Goal: Transaction & Acquisition: Purchase product/service

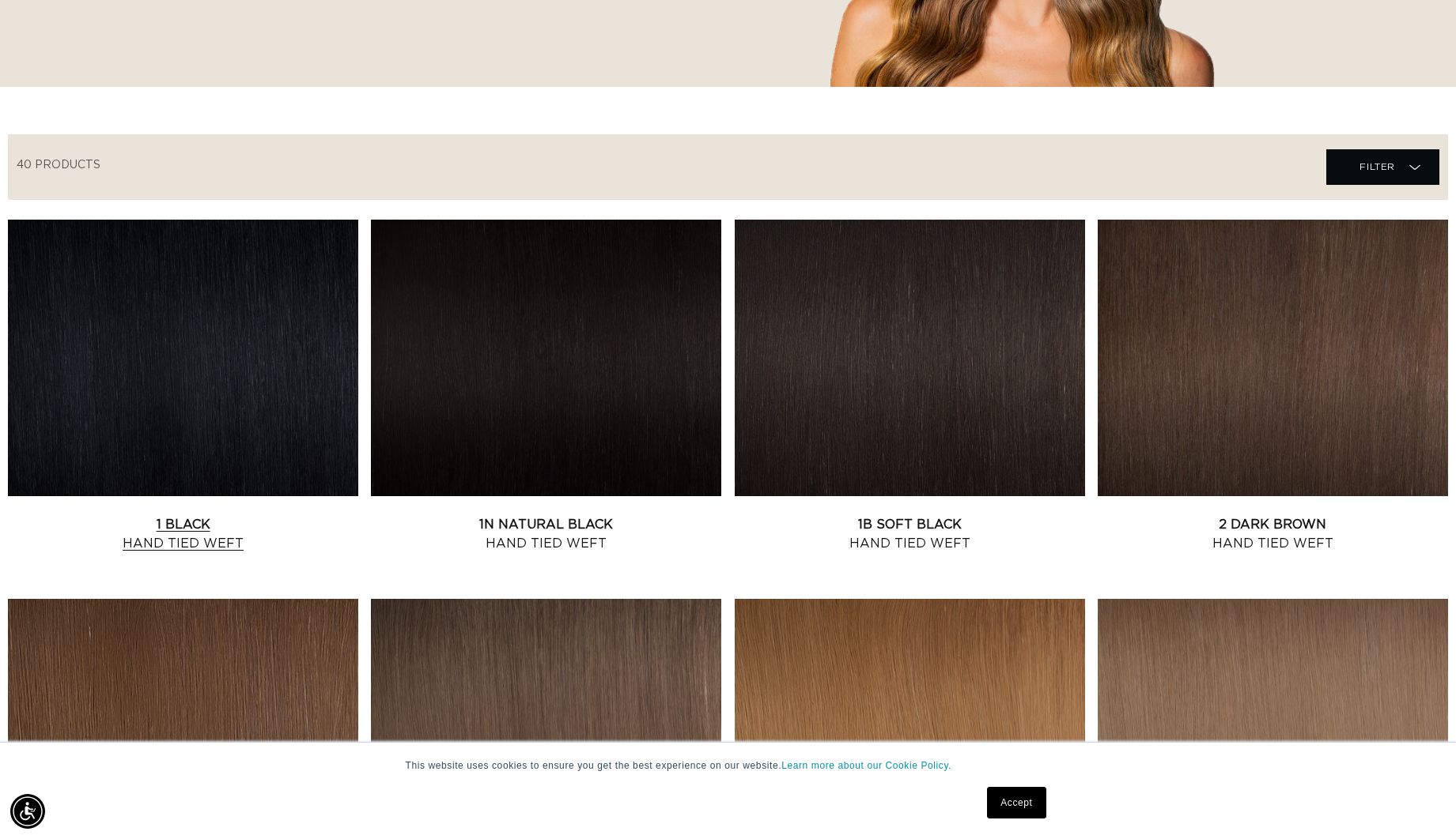
scroll to position [0, 1344]
click at [145, 515] on link "1 Black Hand Tied Weft" at bounding box center [182, 534] width 350 height 38
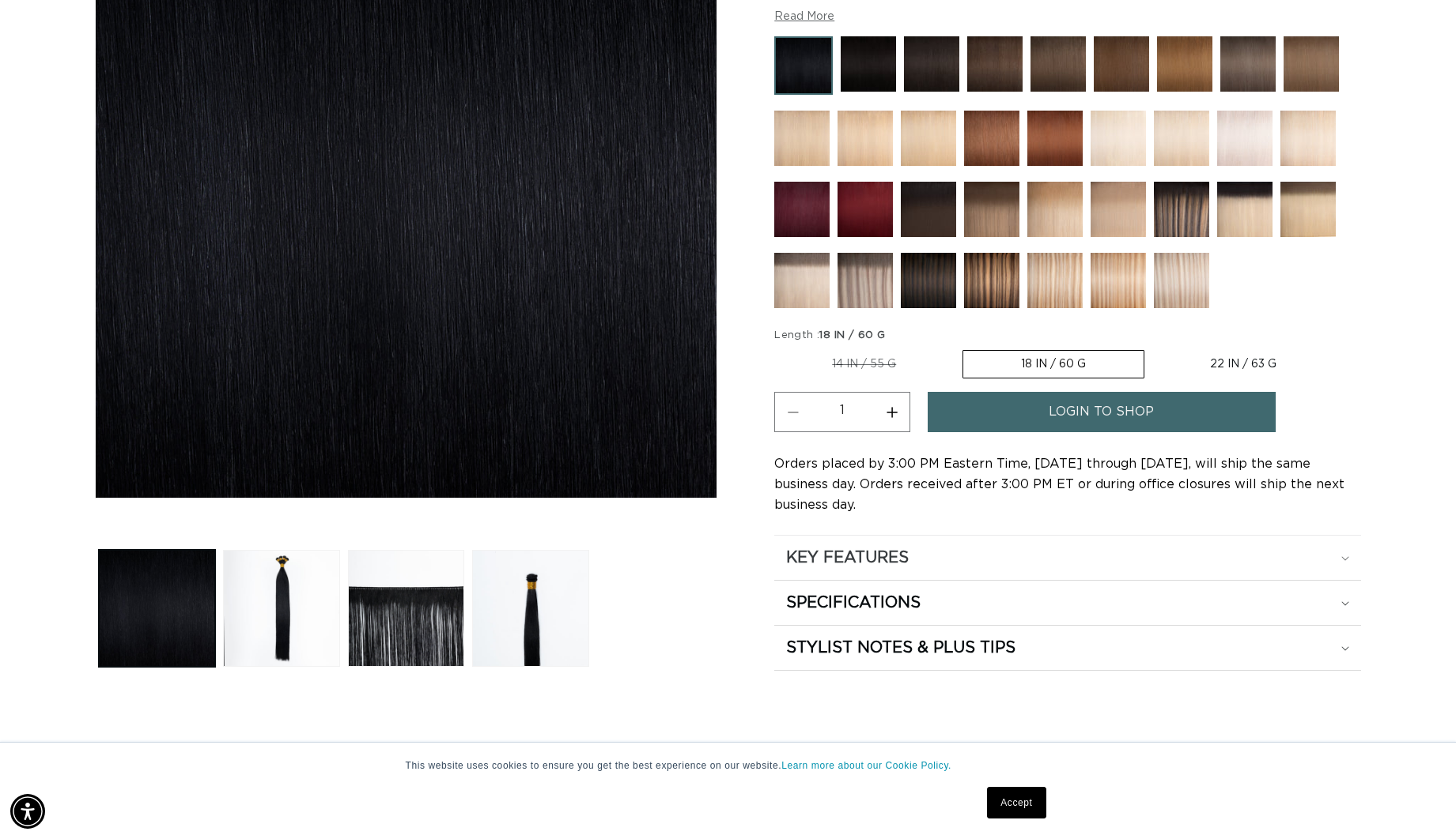
scroll to position [0, 1344]
click at [1342, 556] on icon at bounding box center [1345, 559] width 8 height 5
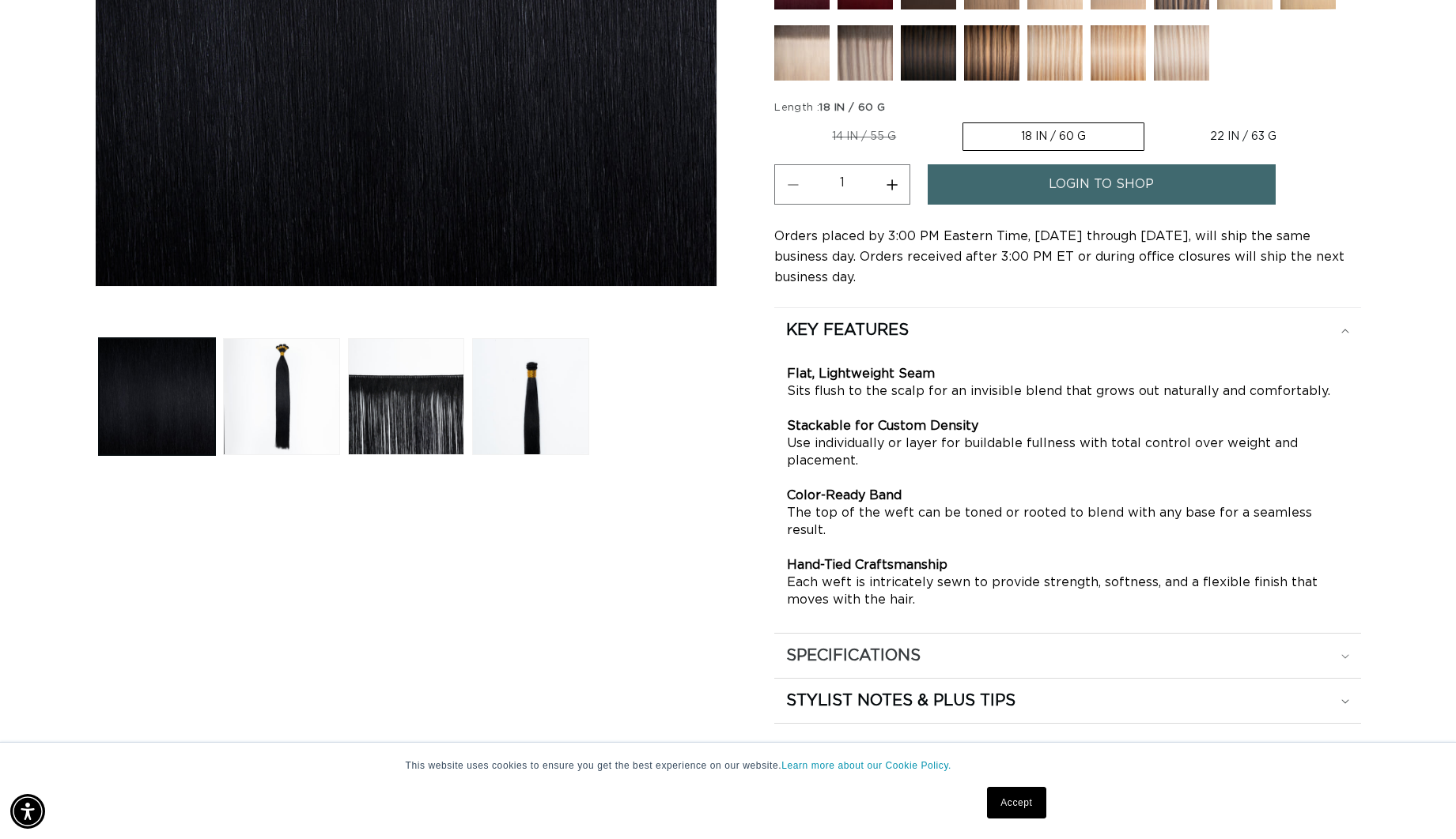
click at [1343, 646] on div "SPECIFICATIONS" at bounding box center [1067, 656] width 563 height 21
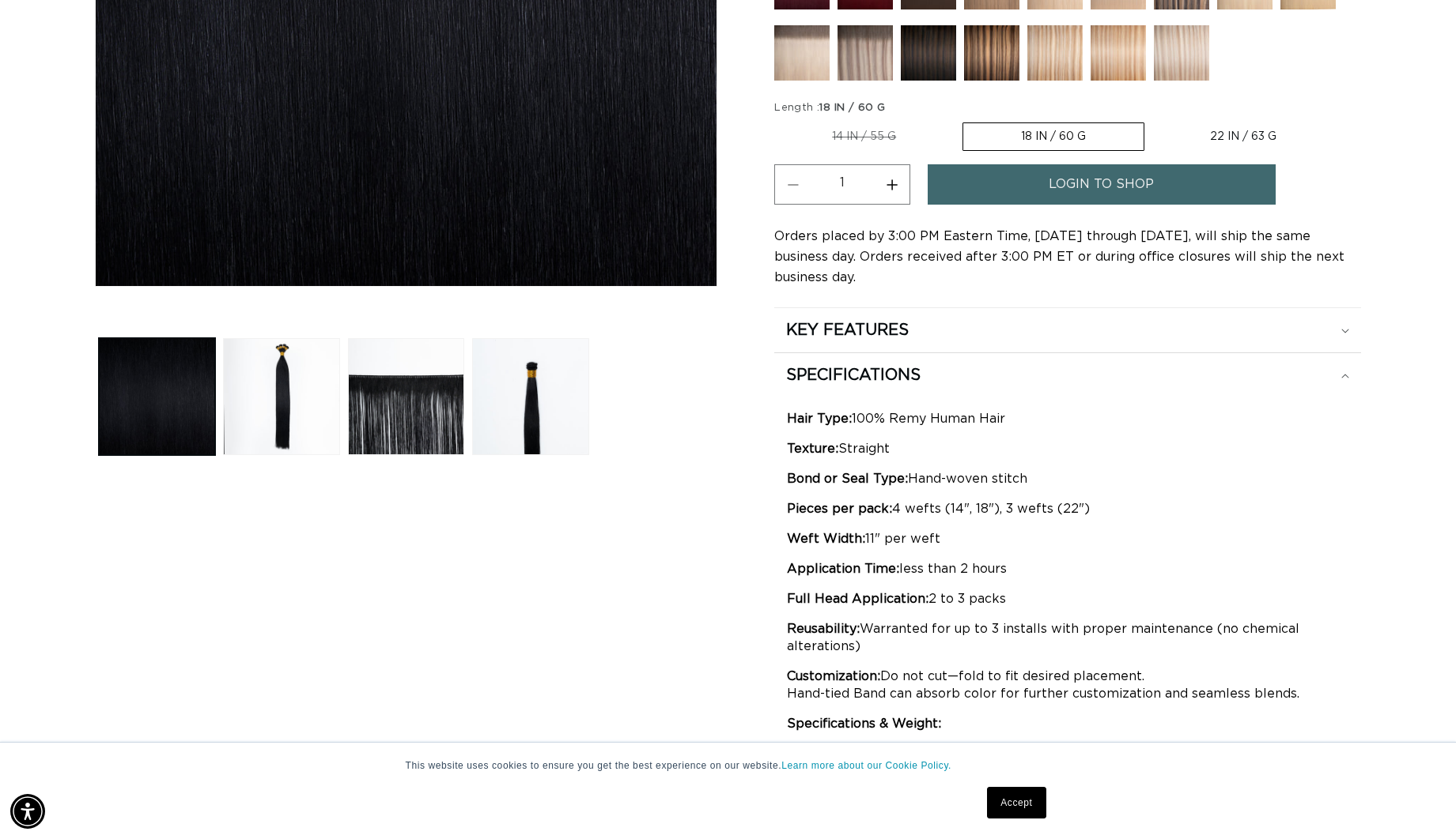
scroll to position [0, 0]
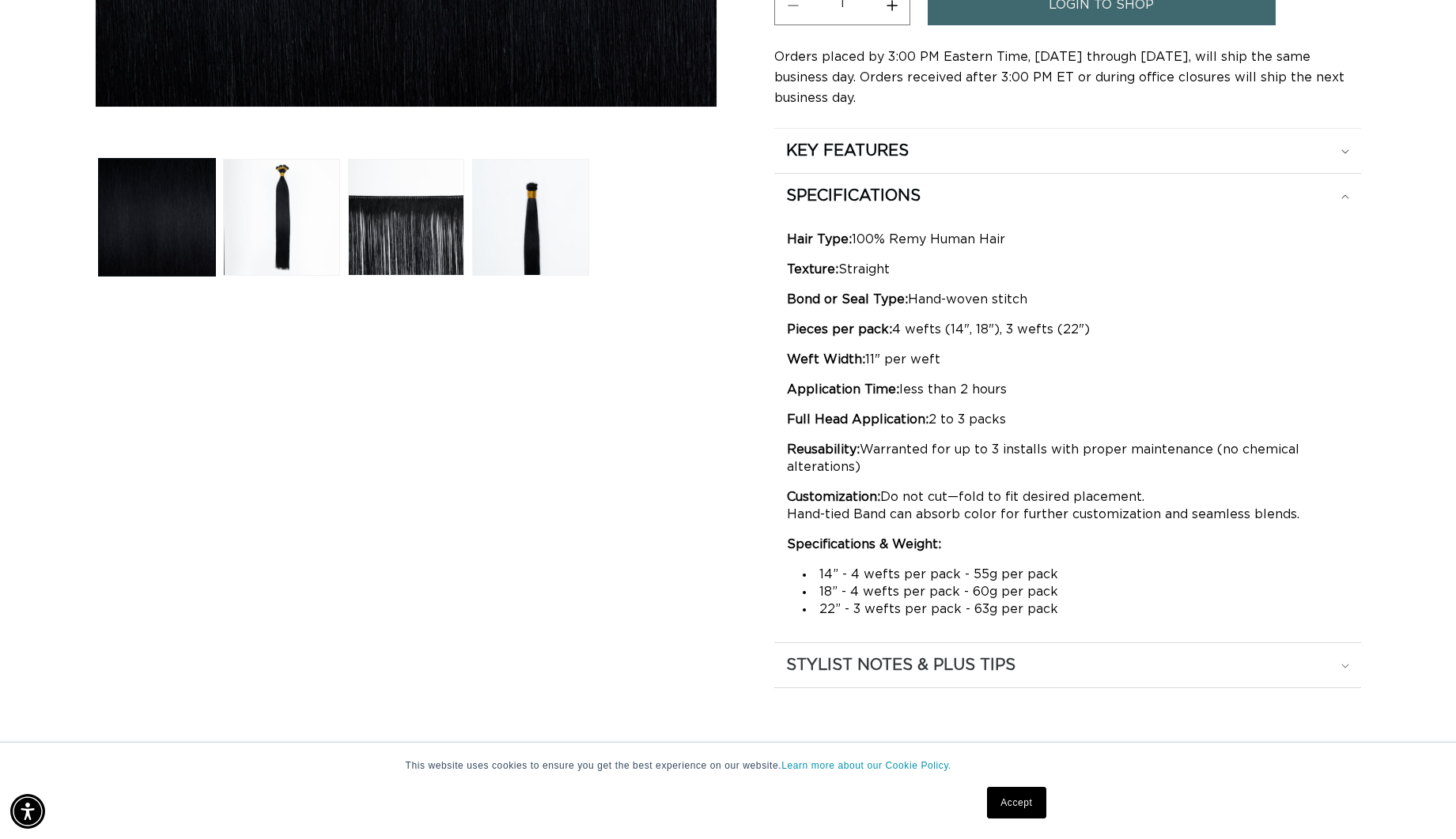
click at [1343, 659] on div "STYLIST NOTES & PLUS TIPS" at bounding box center [1067, 665] width 563 height 21
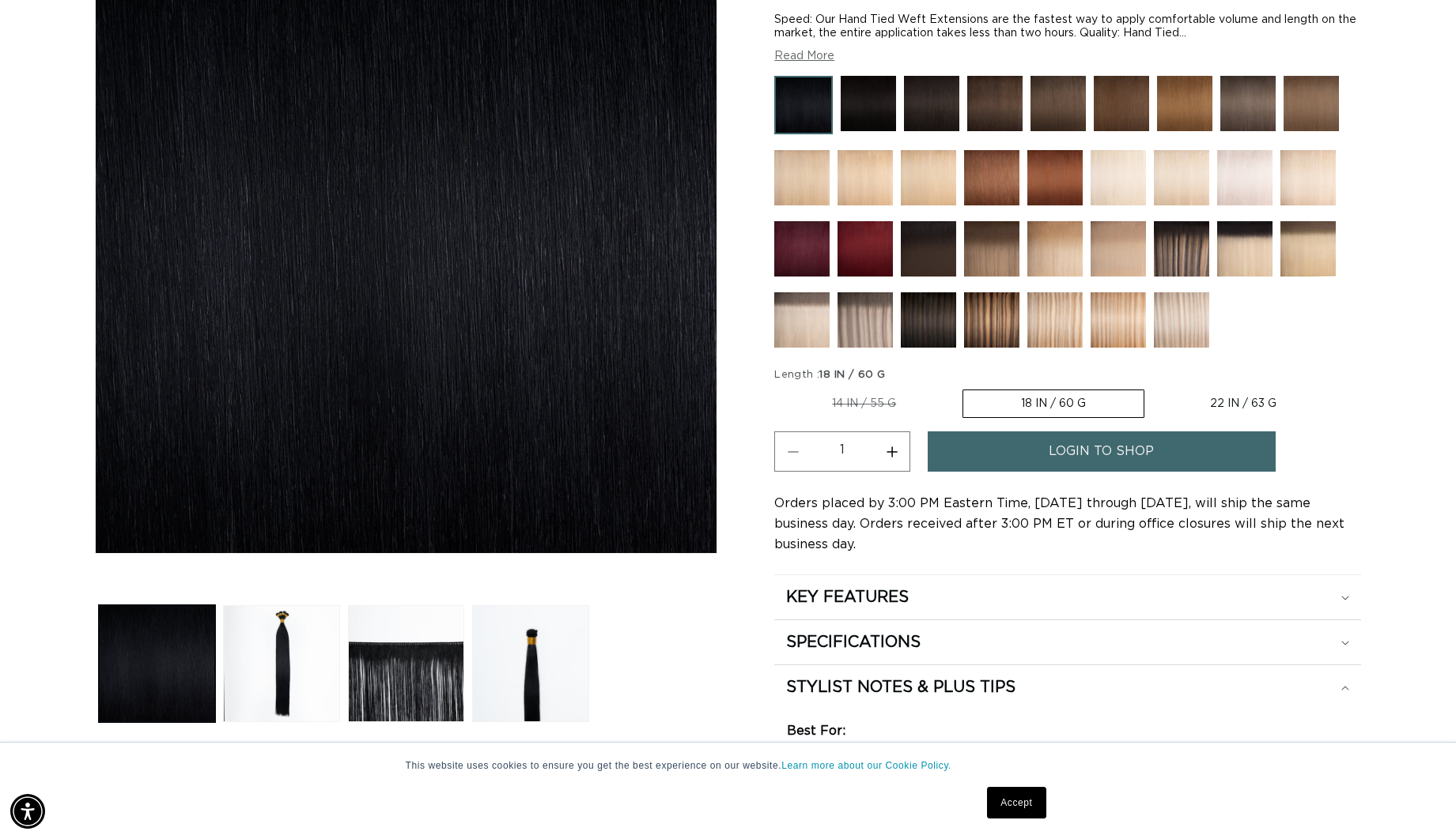
click at [1022, 395] on label "18 IN / 60 G Variant sold out or unavailable" at bounding box center [1053, 403] width 182 height 28
click at [963, 387] on input "18 IN / 60 G Variant sold out or unavailable" at bounding box center [962, 386] width 1 height 1
click at [1027, 405] on label "18 IN / 60 G Variant sold out or unavailable" at bounding box center [1053, 403] width 182 height 28
click at [963, 387] on input "18 IN / 60 G Variant sold out or unavailable" at bounding box center [962, 386] width 1 height 1
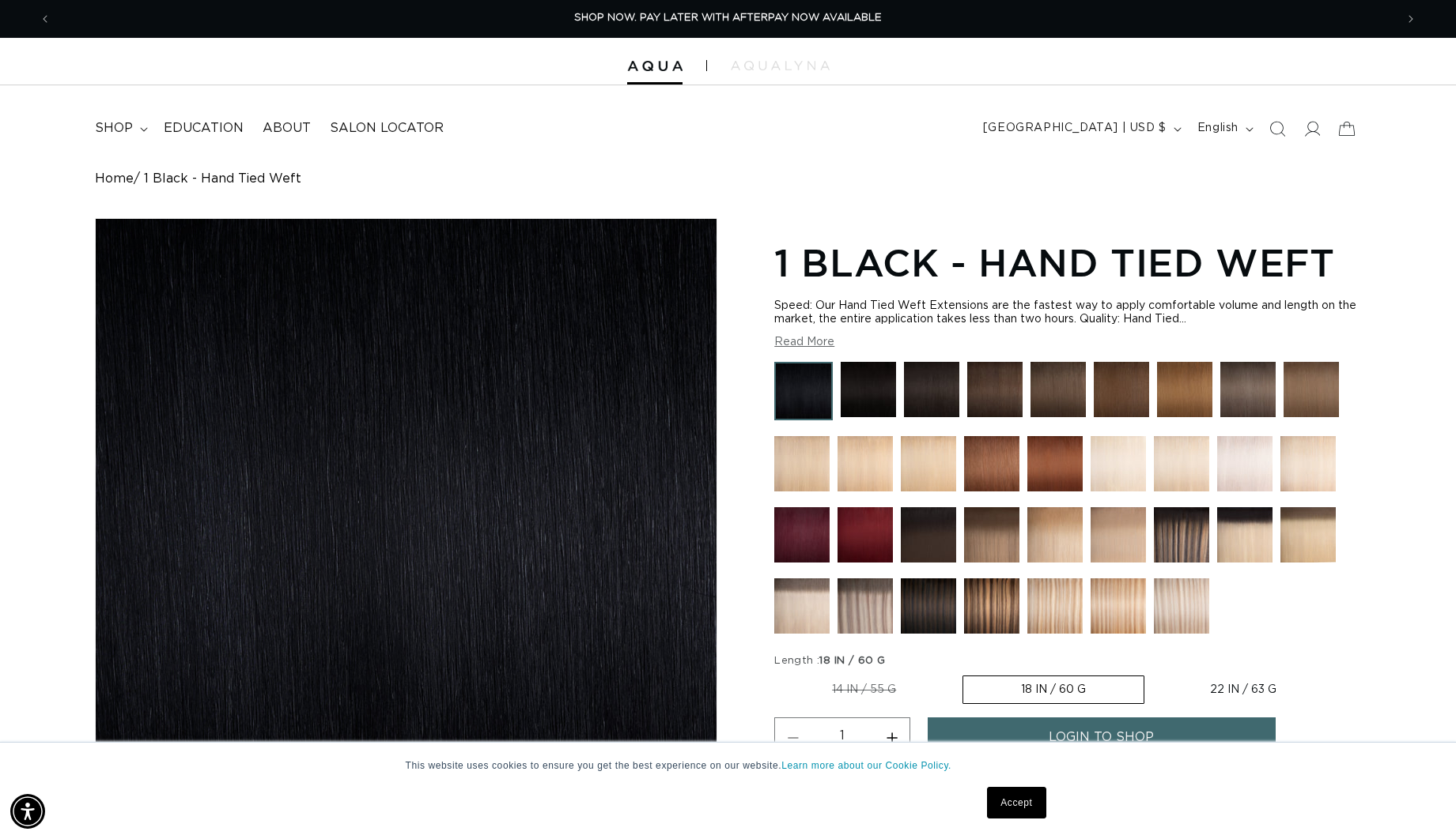
click at [798, 380] on img at bounding box center [803, 391] width 58 height 58
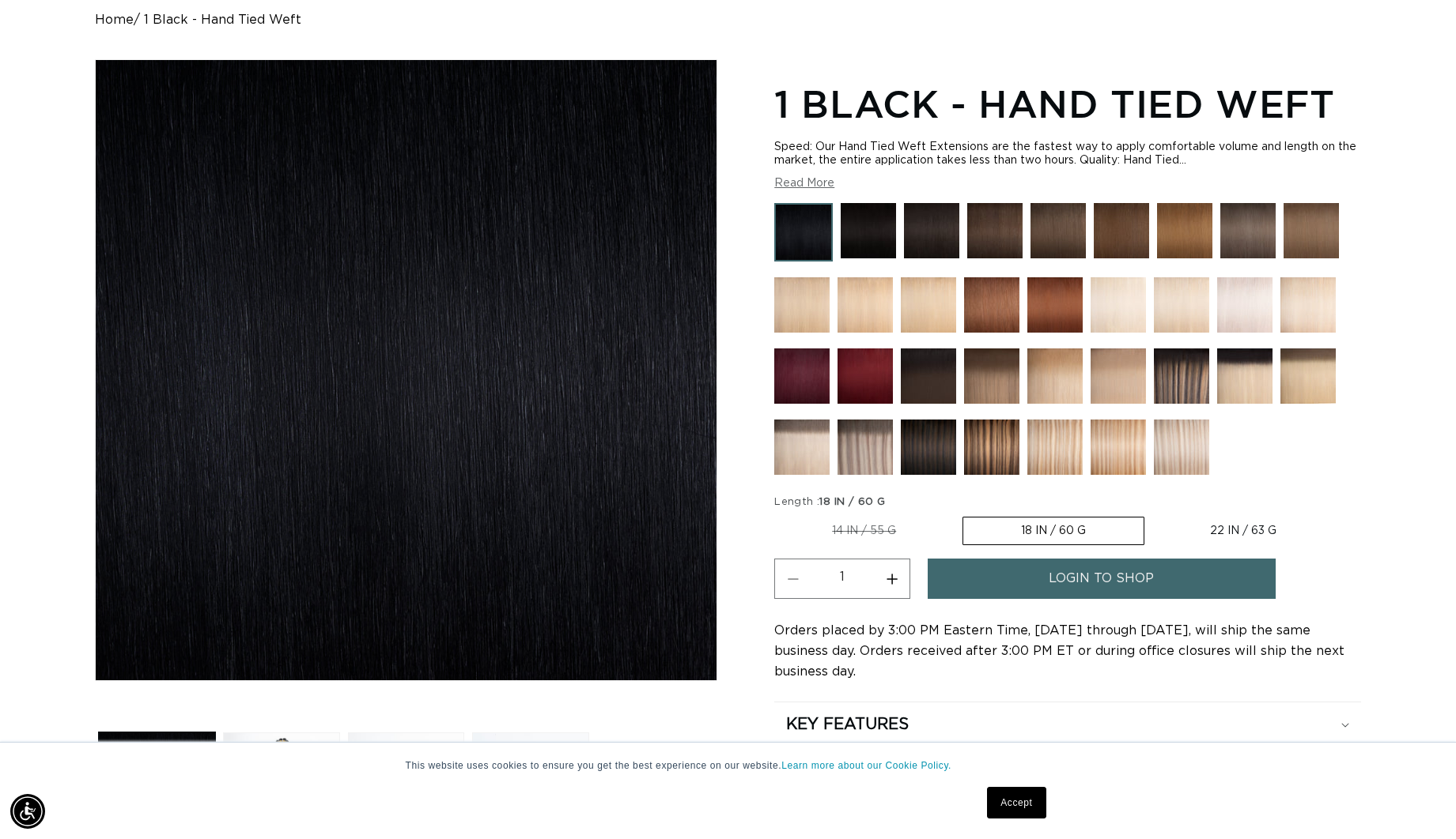
scroll to position [160, 0]
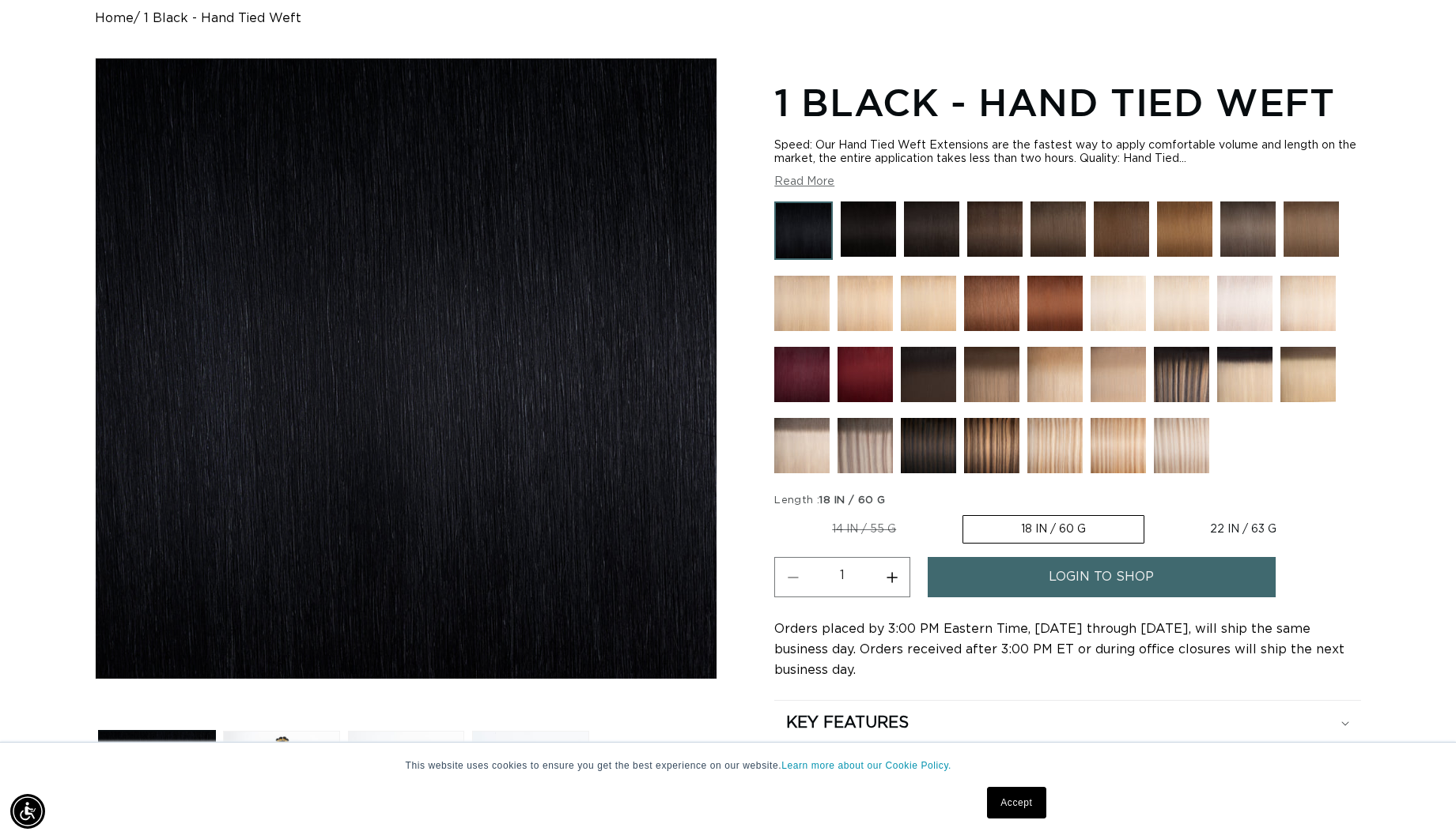
click at [1045, 531] on label "18 IN / 60 G Variant sold out or unavailable" at bounding box center [1053, 529] width 182 height 28
click at [963, 513] on input "18 IN / 60 G Variant sold out or unavailable" at bounding box center [962, 512] width 1 height 1
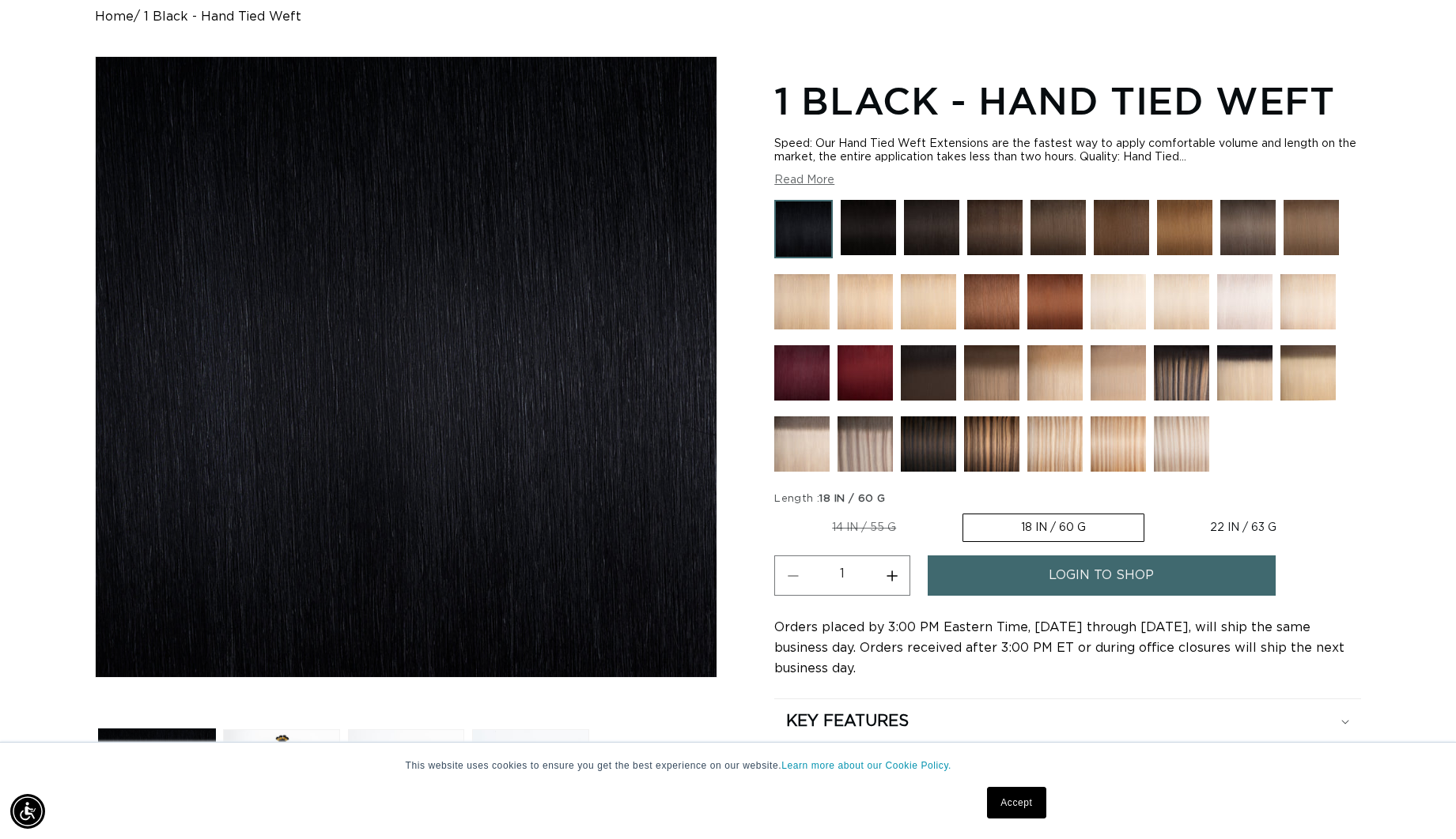
scroll to position [0, 0]
click at [1039, 572] on link "login to shop" at bounding box center [1101, 575] width 348 height 40
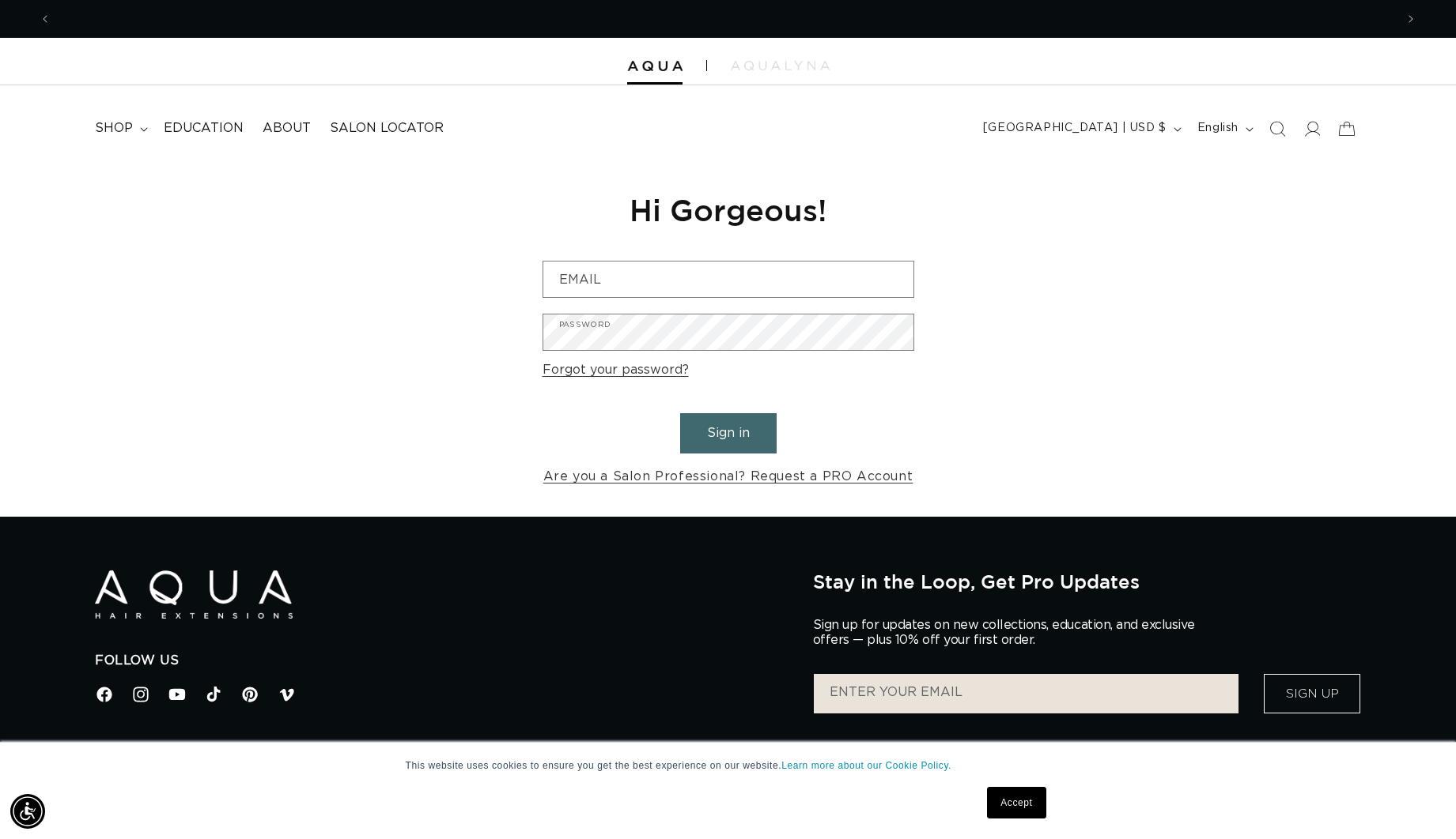
scroll to position [0, 1344]
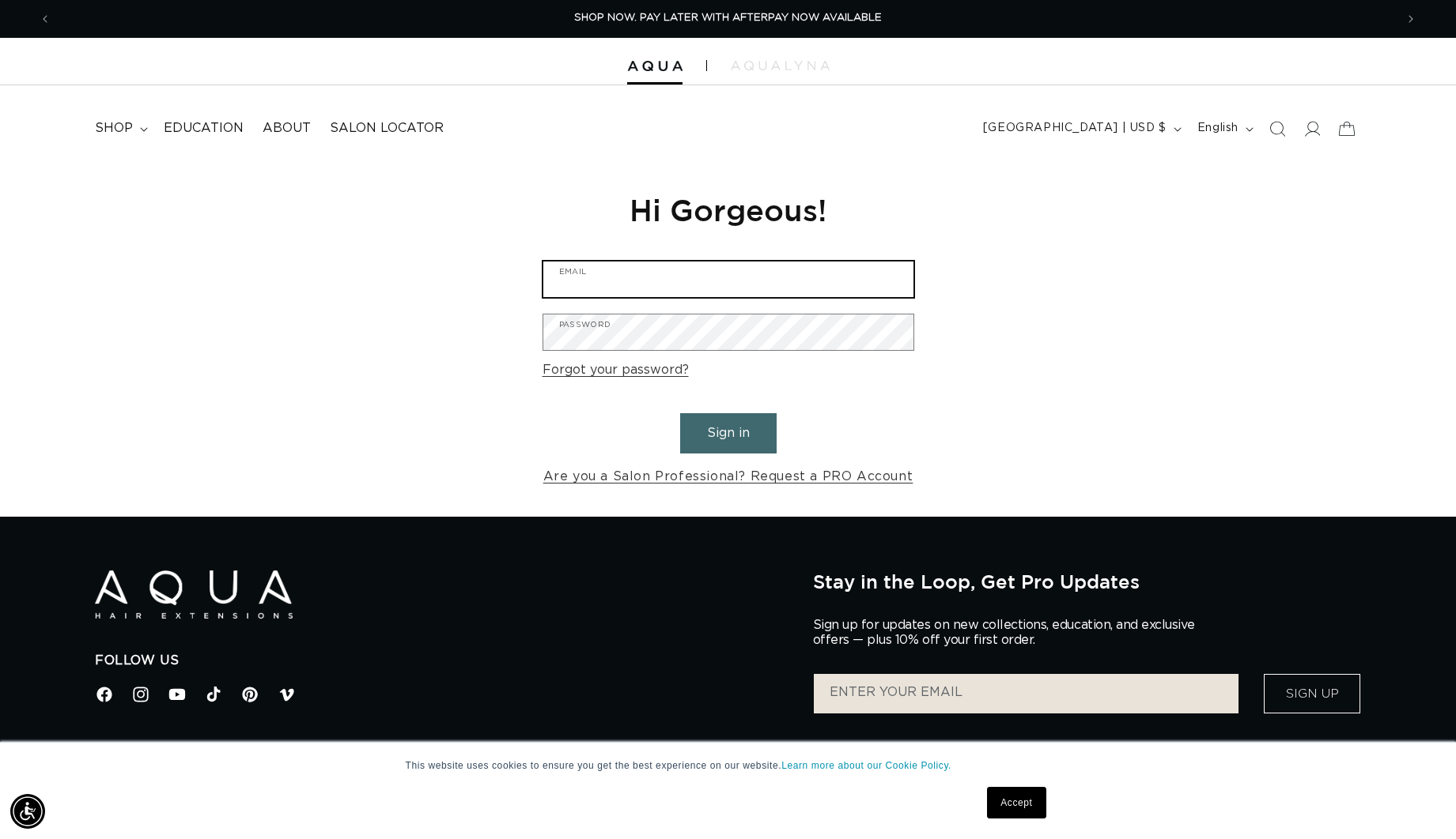
click at [707, 288] on input "Email" at bounding box center [728, 280] width 370 height 36
type input "kayla.rozas@me.com"
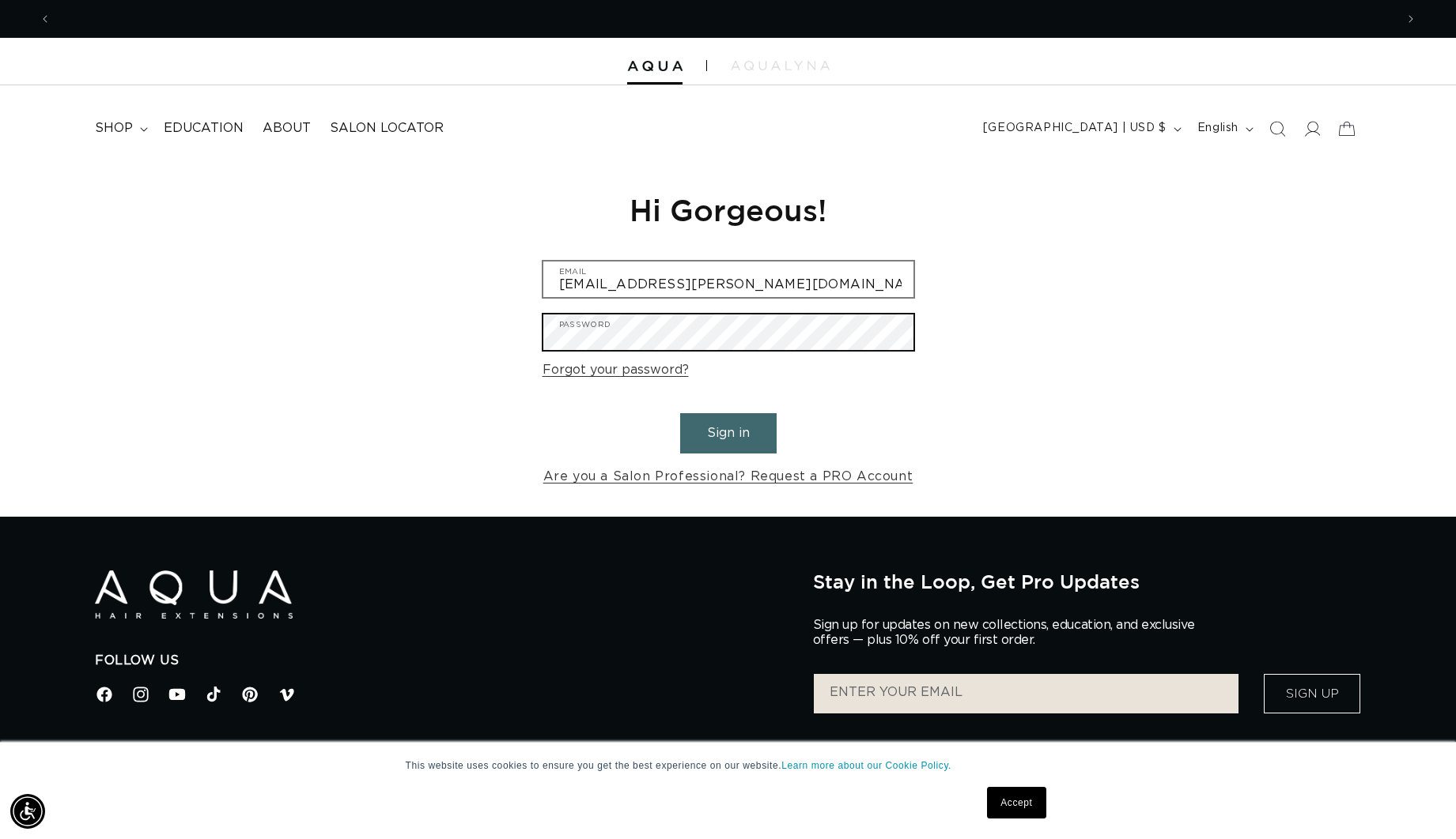
scroll to position [0, 1344]
click at [680, 414] on button "Sign in" at bounding box center [728, 433] width 97 height 40
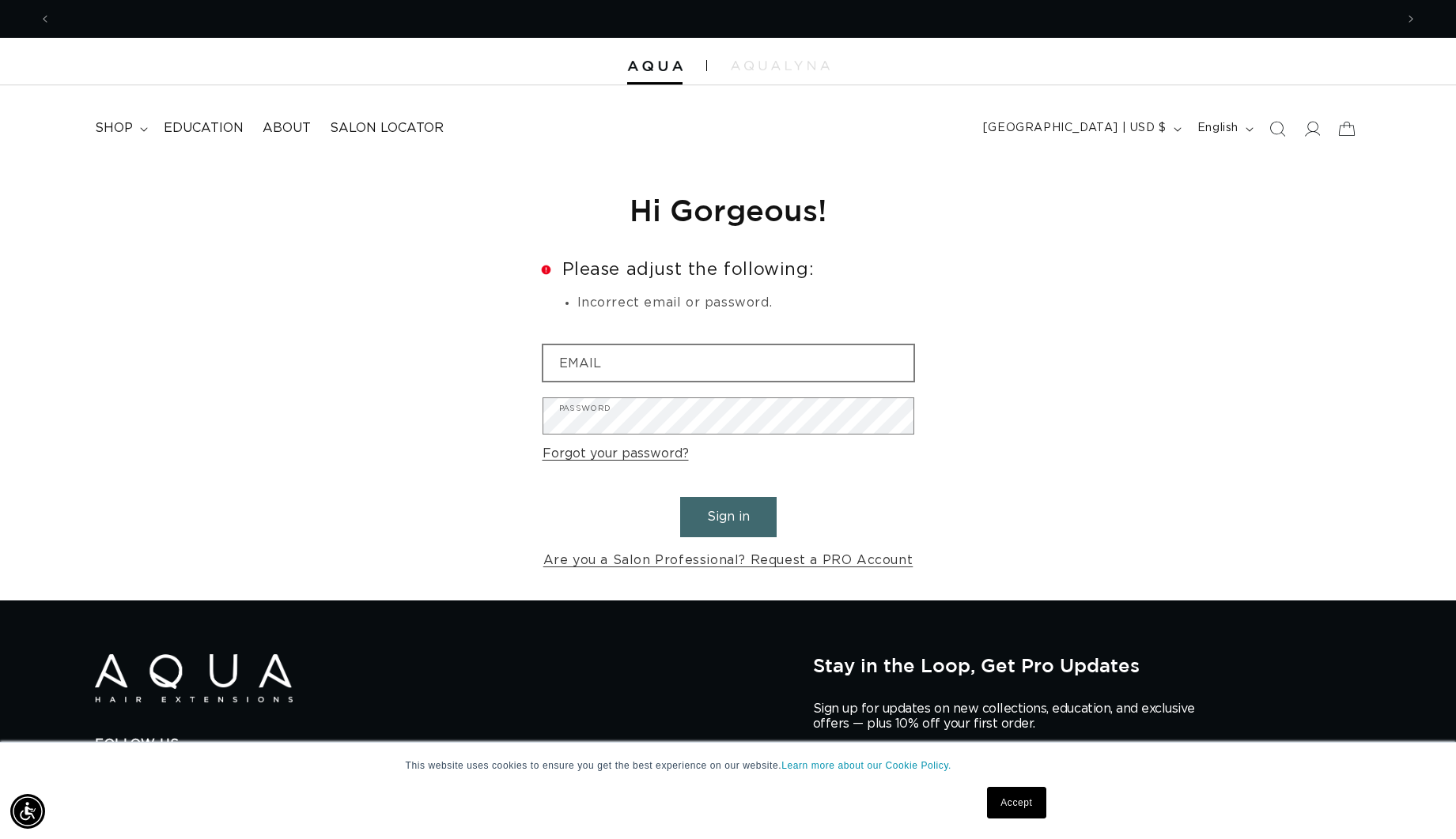
scroll to position [0, 1344]
click at [629, 372] on input "Email" at bounding box center [728, 363] width 370 height 36
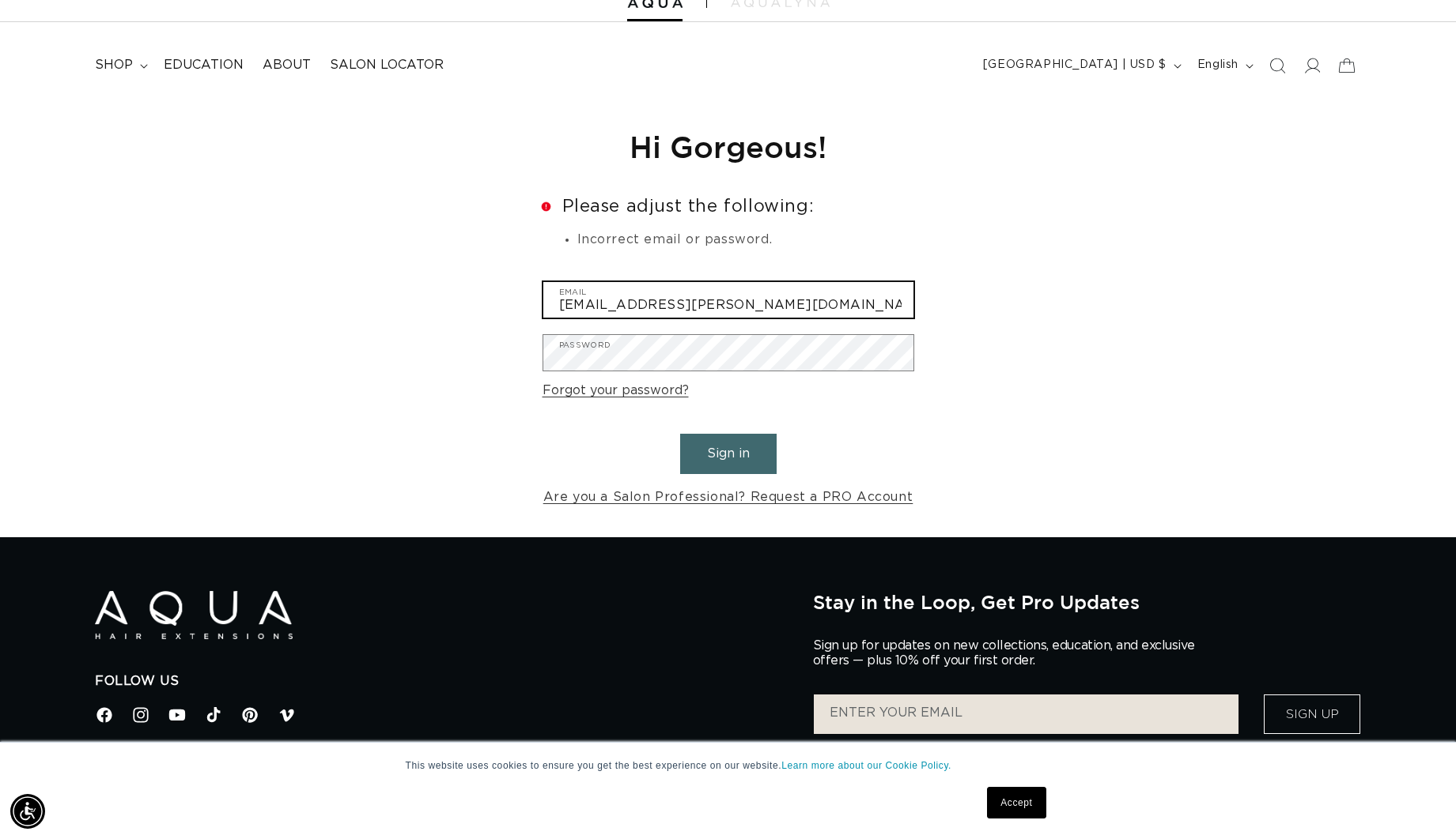
scroll to position [0, 2687]
type input "[EMAIL_ADDRESS][PERSON_NAME][DOMAIN_NAME]"
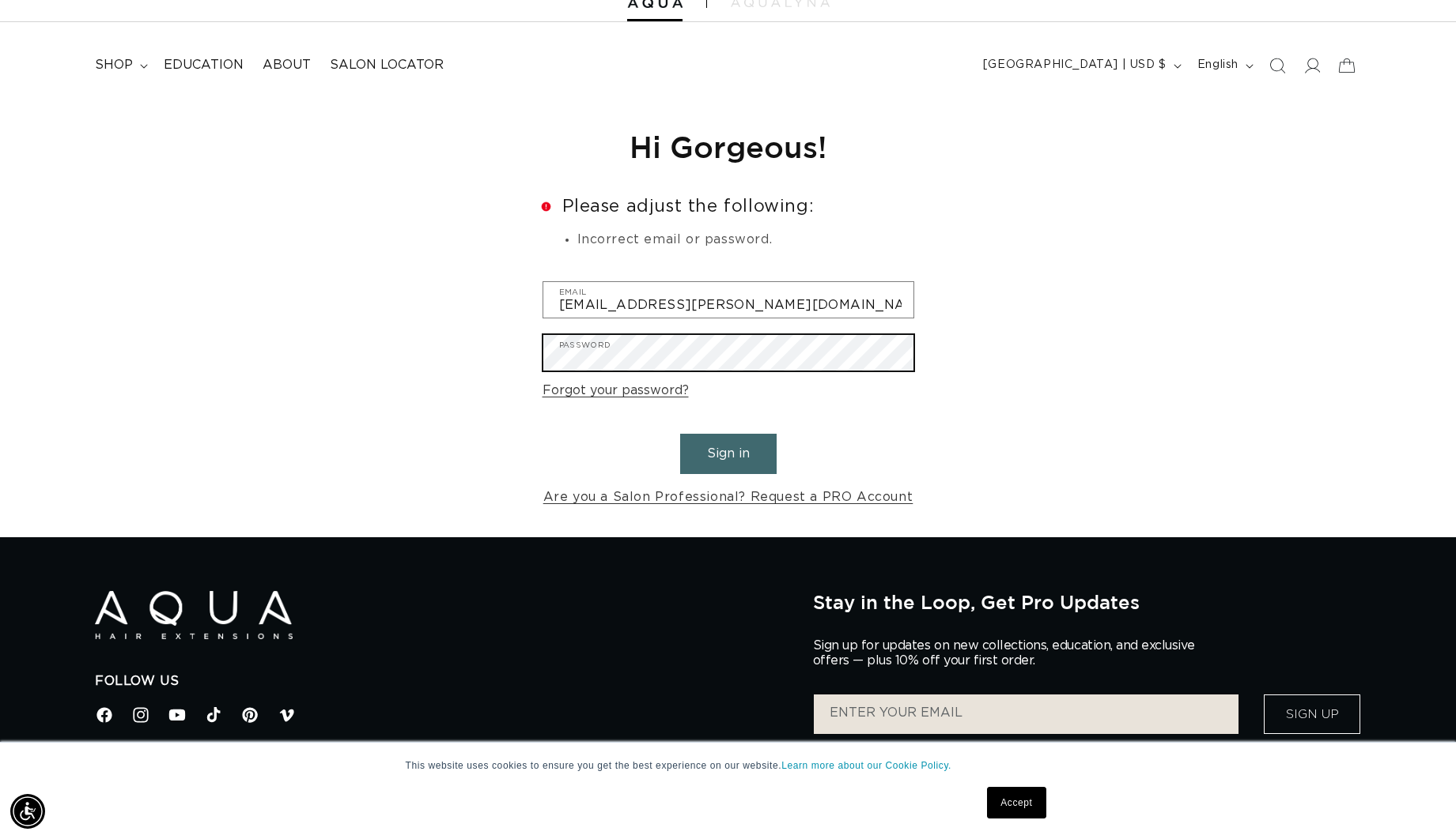
scroll to position [0, 1344]
click at [704, 456] on button "Sign in" at bounding box center [728, 454] width 97 height 40
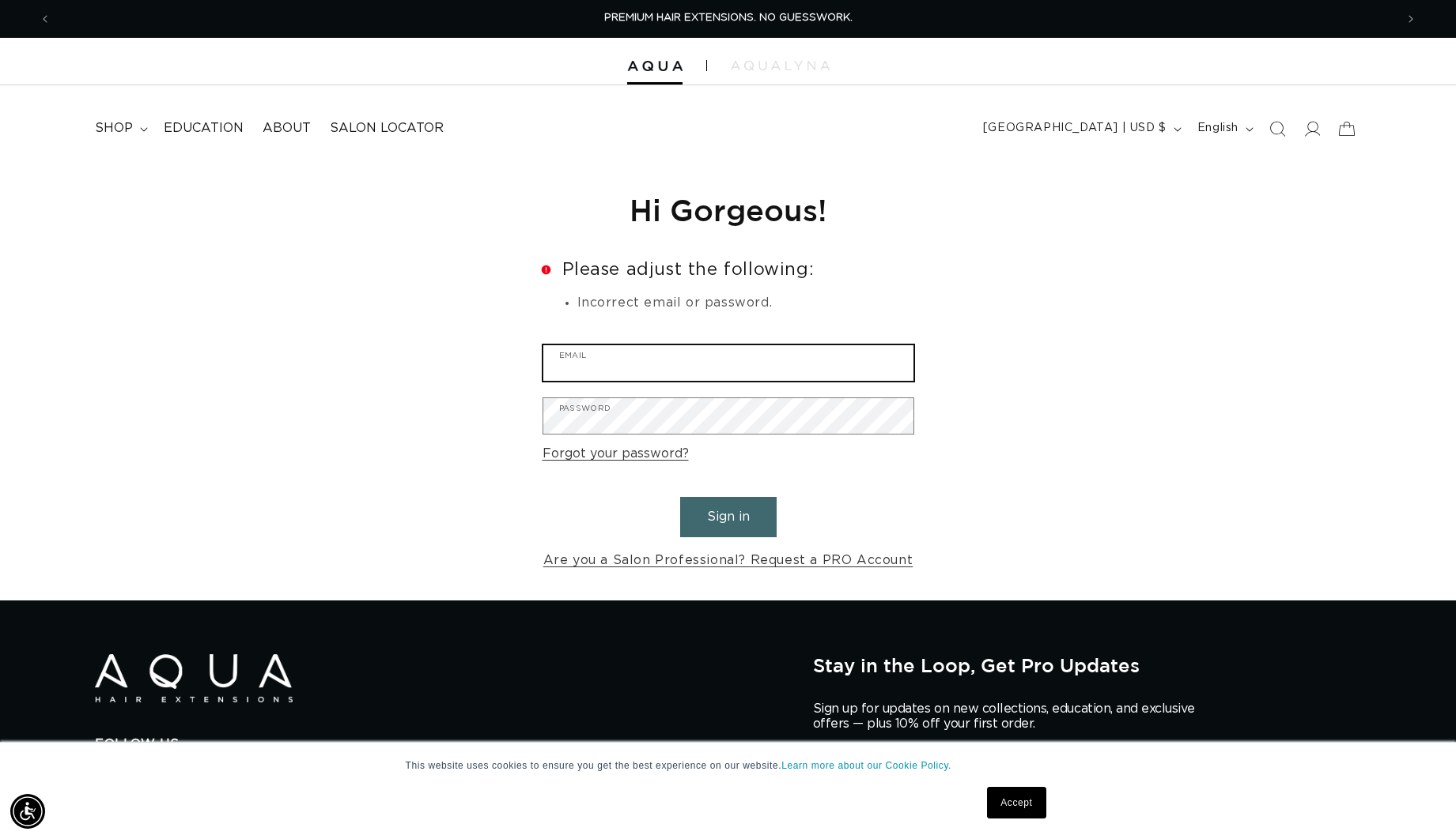
click at [600, 372] on input "Email" at bounding box center [728, 363] width 370 height 36
type input "[EMAIL_ADDRESS][PERSON_NAME][DOMAIN_NAME]"
click at [573, 455] on link "Forgot your password?" at bounding box center [615, 454] width 146 height 23
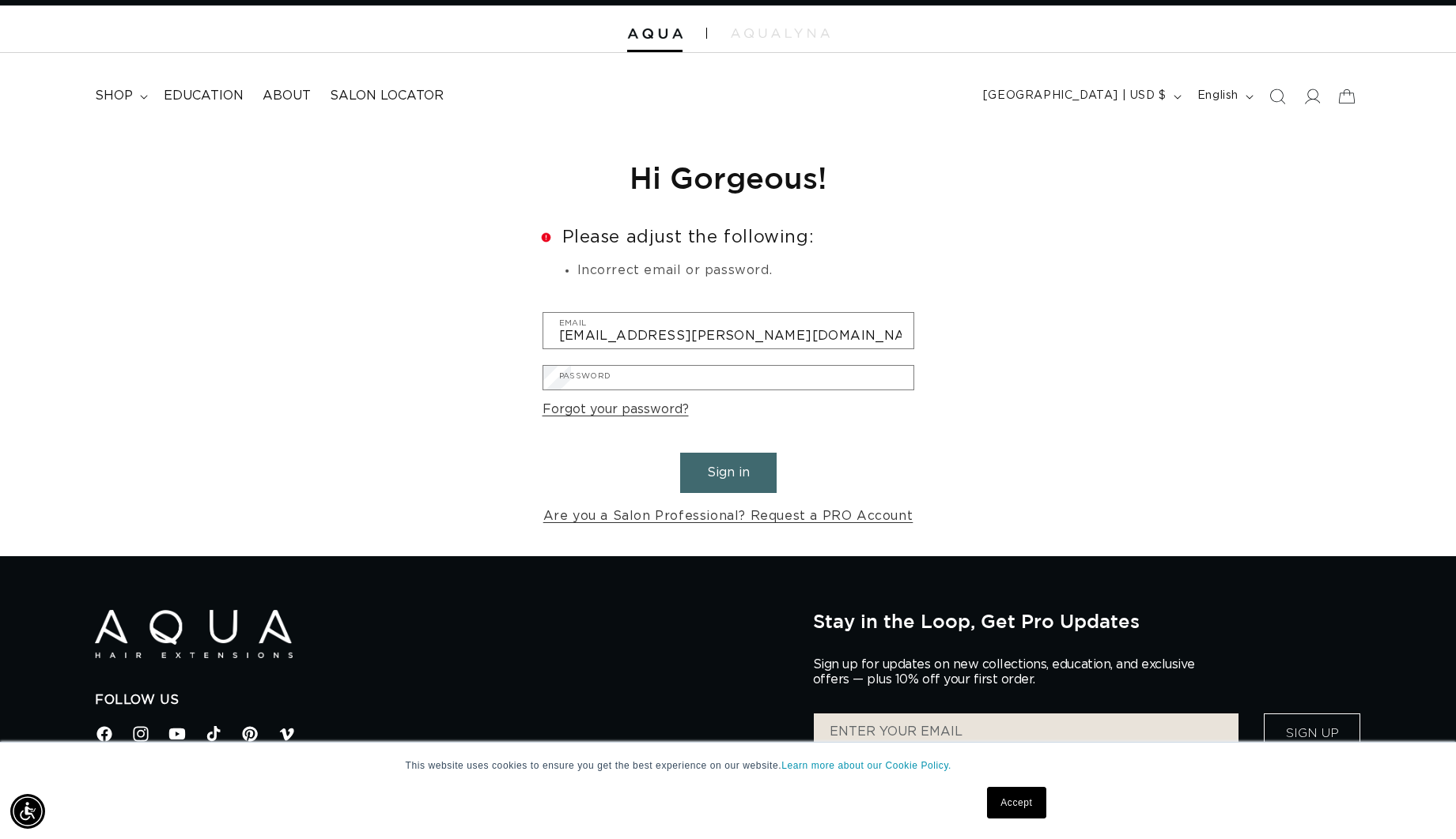
click at [0, 0] on input "Email" at bounding box center [0, 0] width 0 height 0
type input "[EMAIL_ADDRESS][PERSON_NAME][DOMAIN_NAME]"
drag, startPoint x: 691, startPoint y: 355, endPoint x: 707, endPoint y: 365, distance: 18.9
click at [0, 0] on button "Submit" at bounding box center [0, 0] width 0 height 0
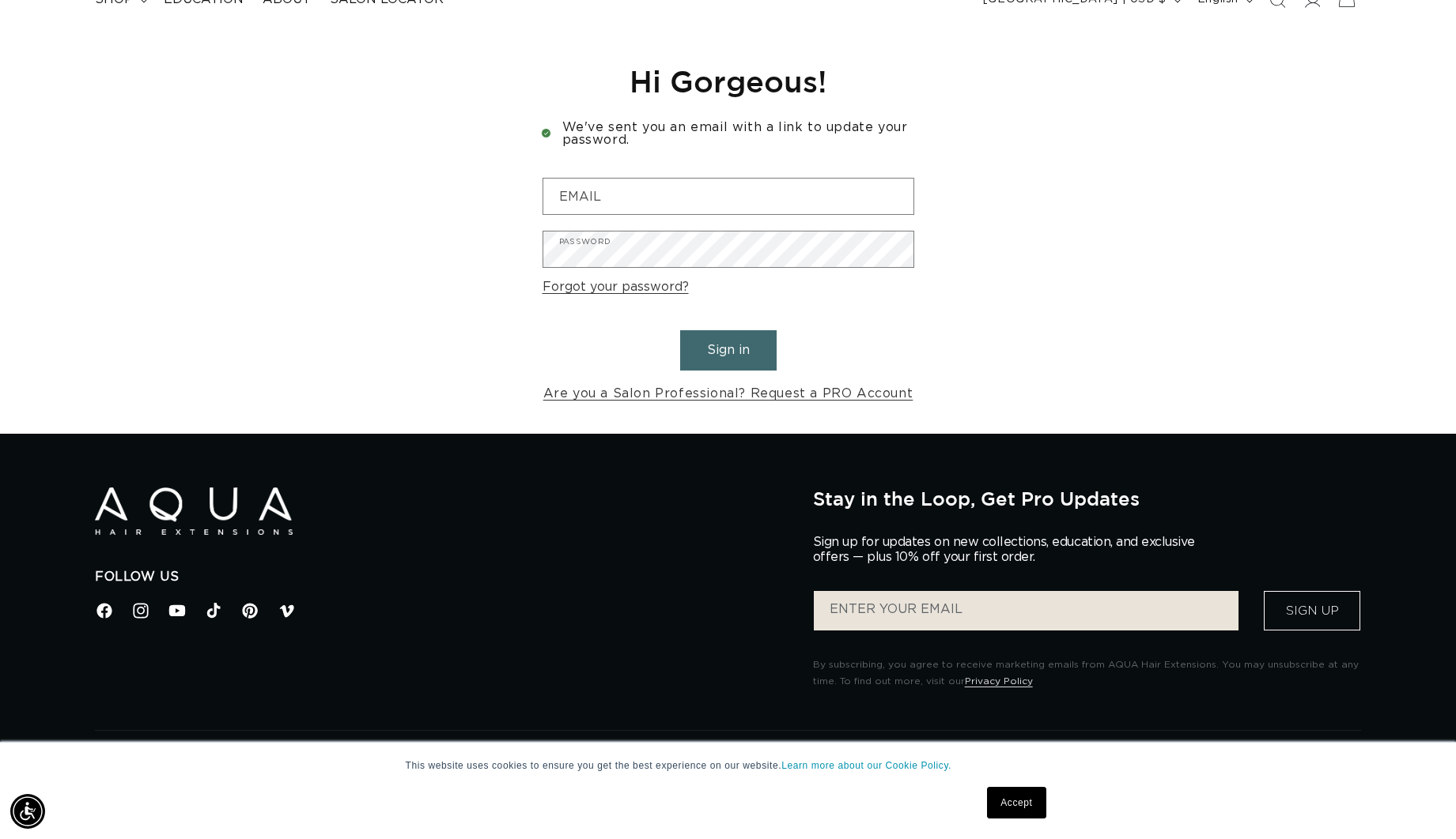
scroll to position [0, 2687]
click at [582, 197] on input "Email" at bounding box center [728, 197] width 370 height 36
type input "kayla.rozas@me.com"
click at [706, 357] on button "Sign in" at bounding box center [728, 350] width 97 height 40
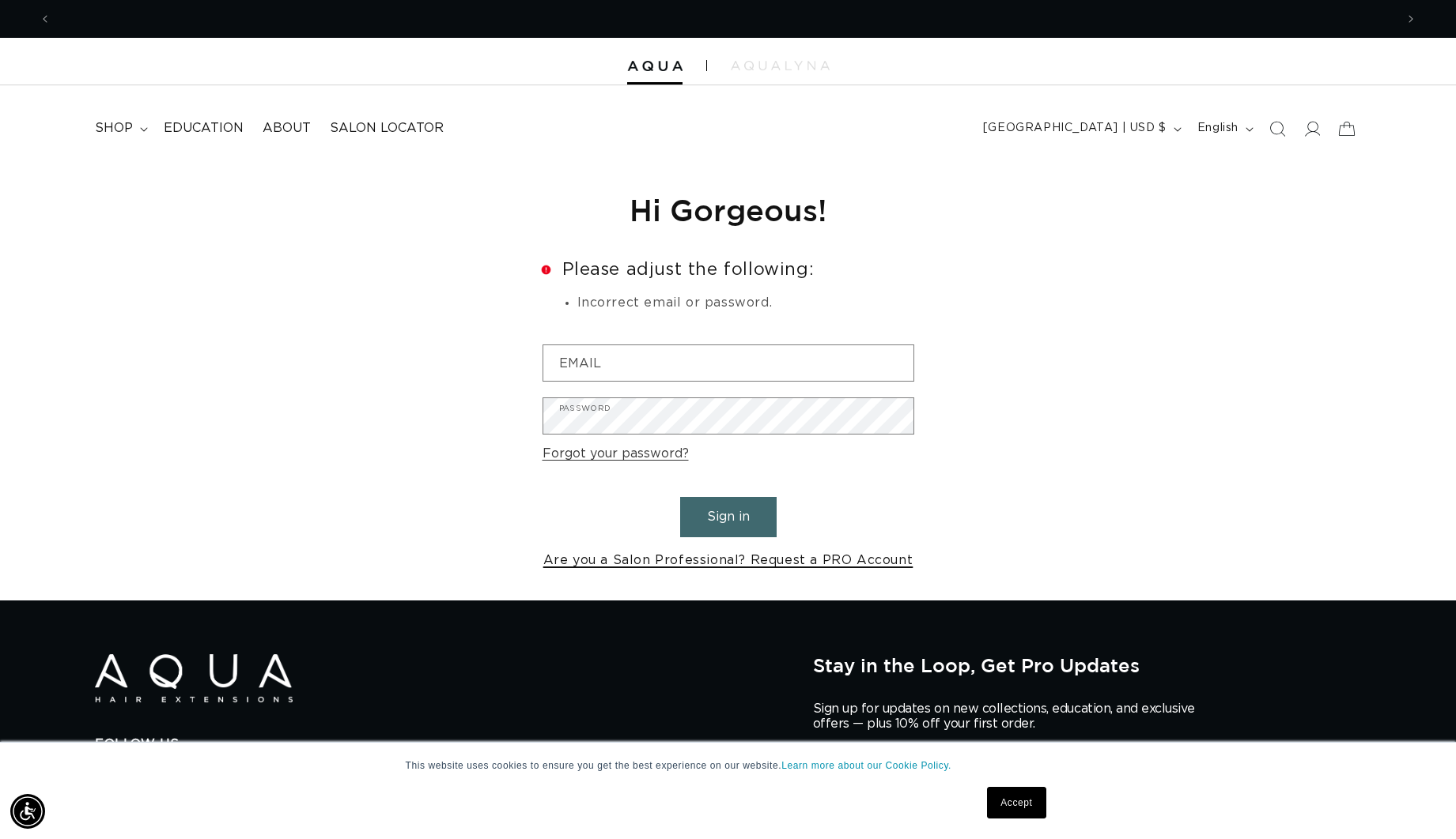
scroll to position [0, 1344]
click at [722, 560] on link "Are you a Salon Professional? Request a PRO Account" at bounding box center [728, 561] width 370 height 23
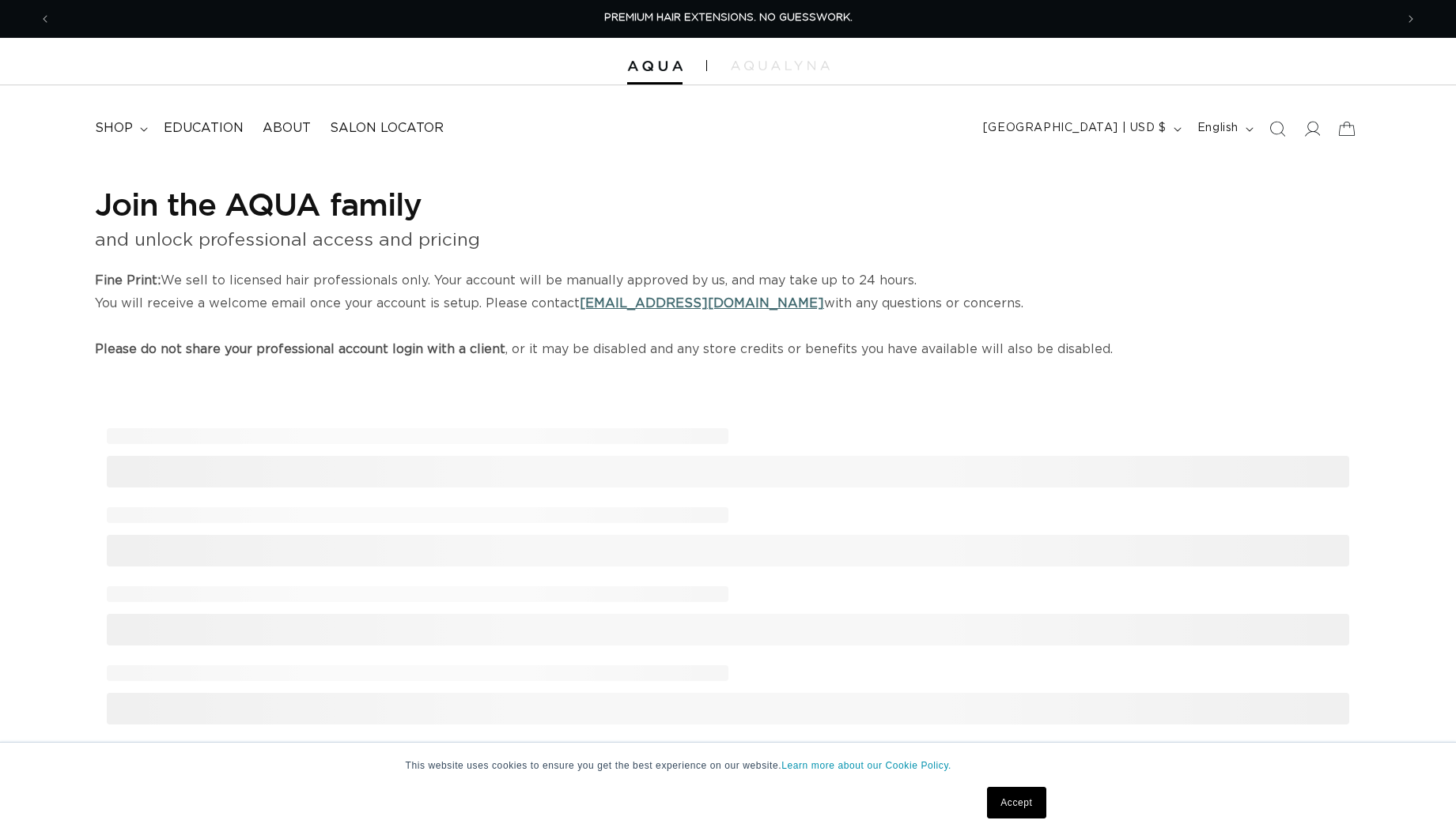
select select "US"
select select "[GEOGRAPHIC_DATA]"
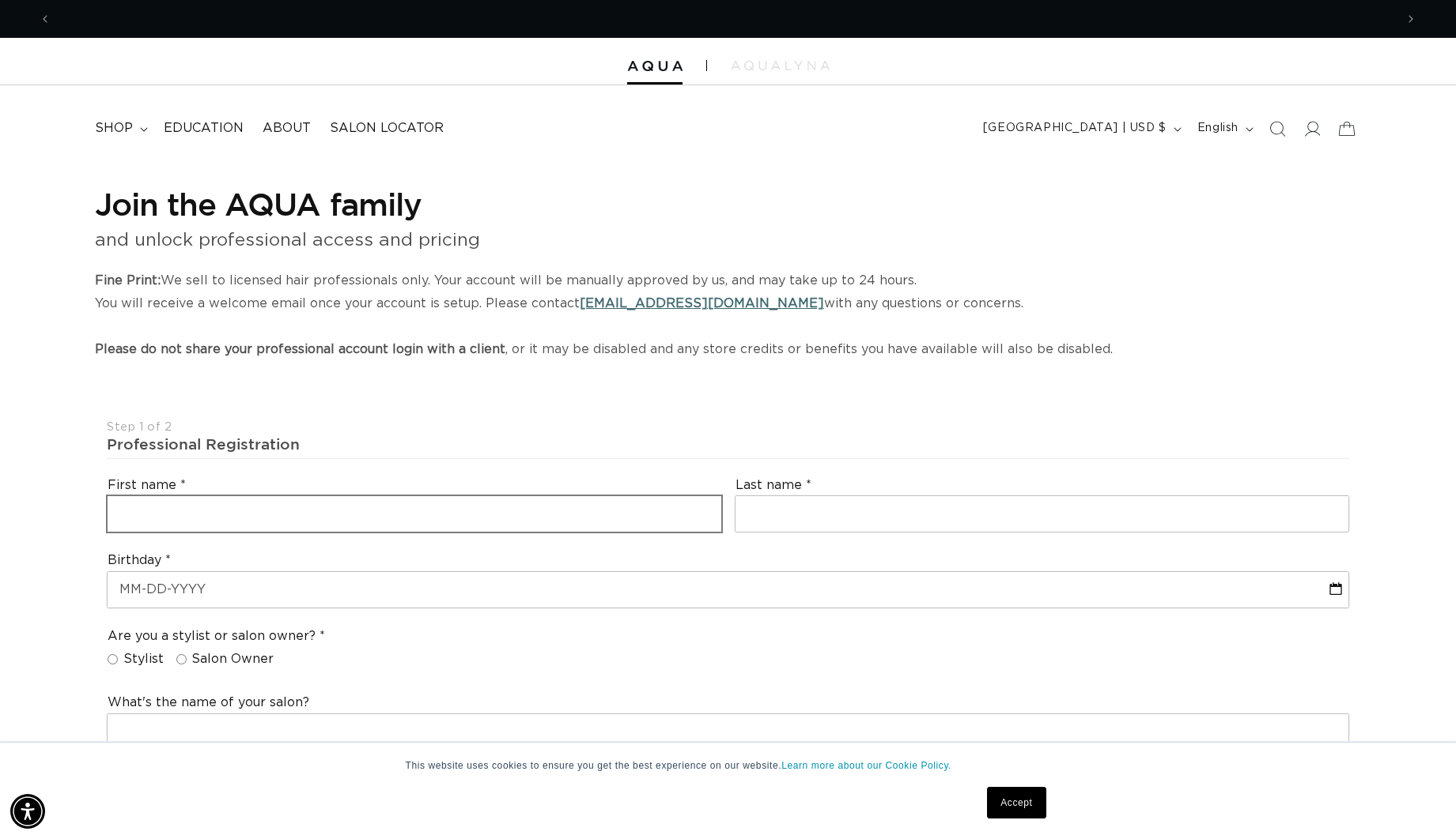
scroll to position [0, 2687]
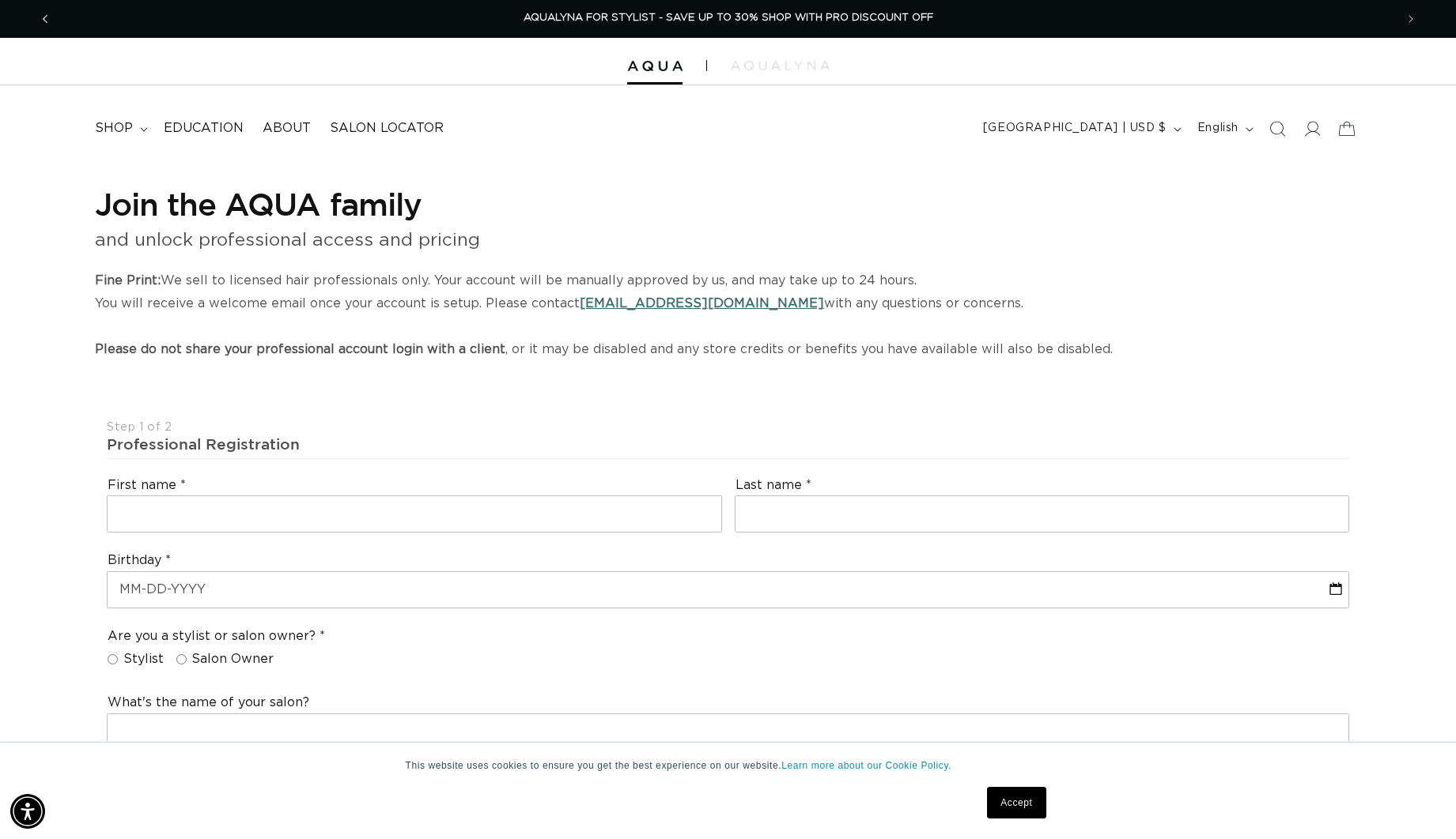
click at [46, 20] on span "Previous announcement" at bounding box center [45, 19] width 15 height 15
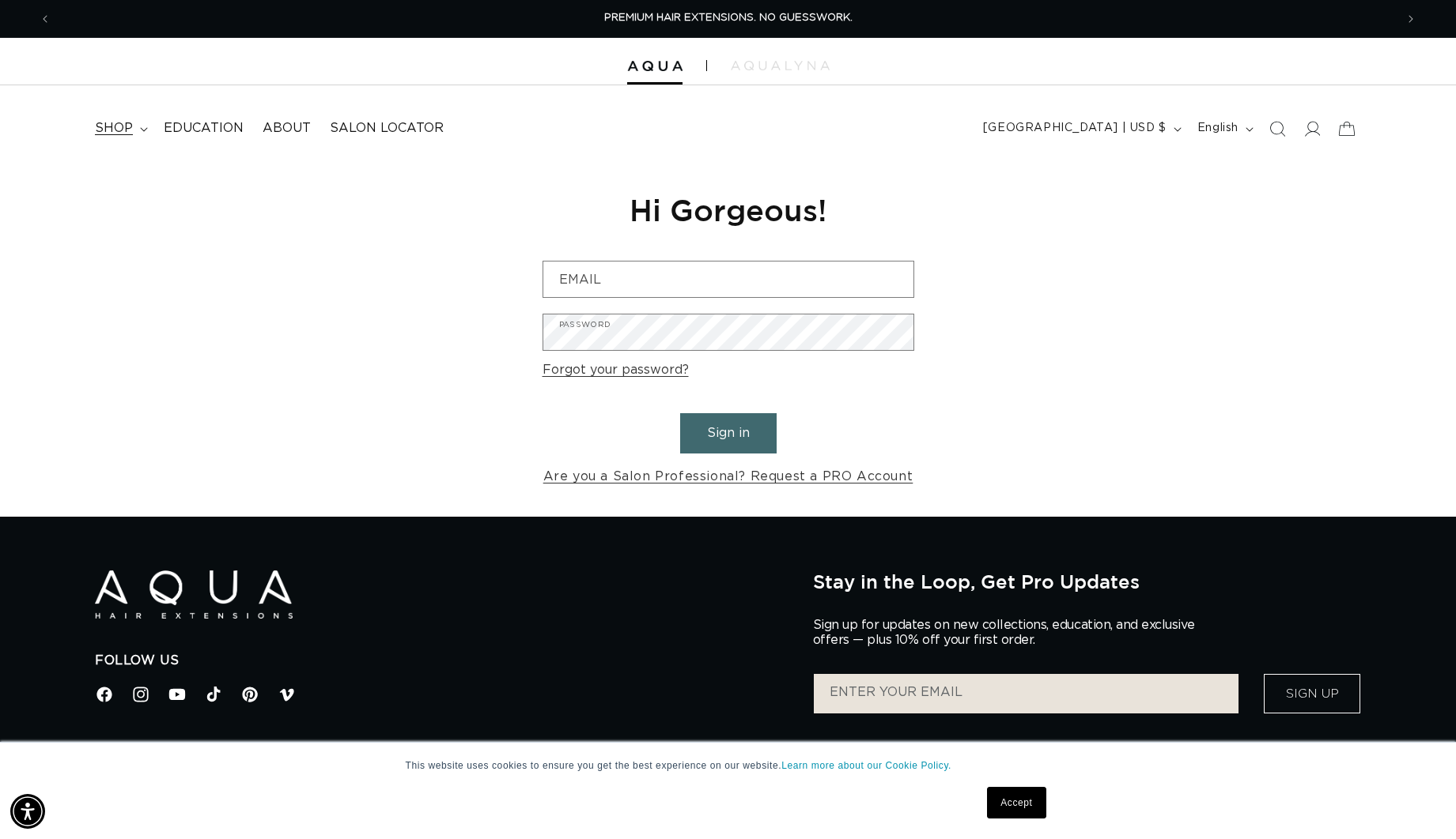
click at [140, 128] on icon at bounding box center [143, 130] width 8 height 5
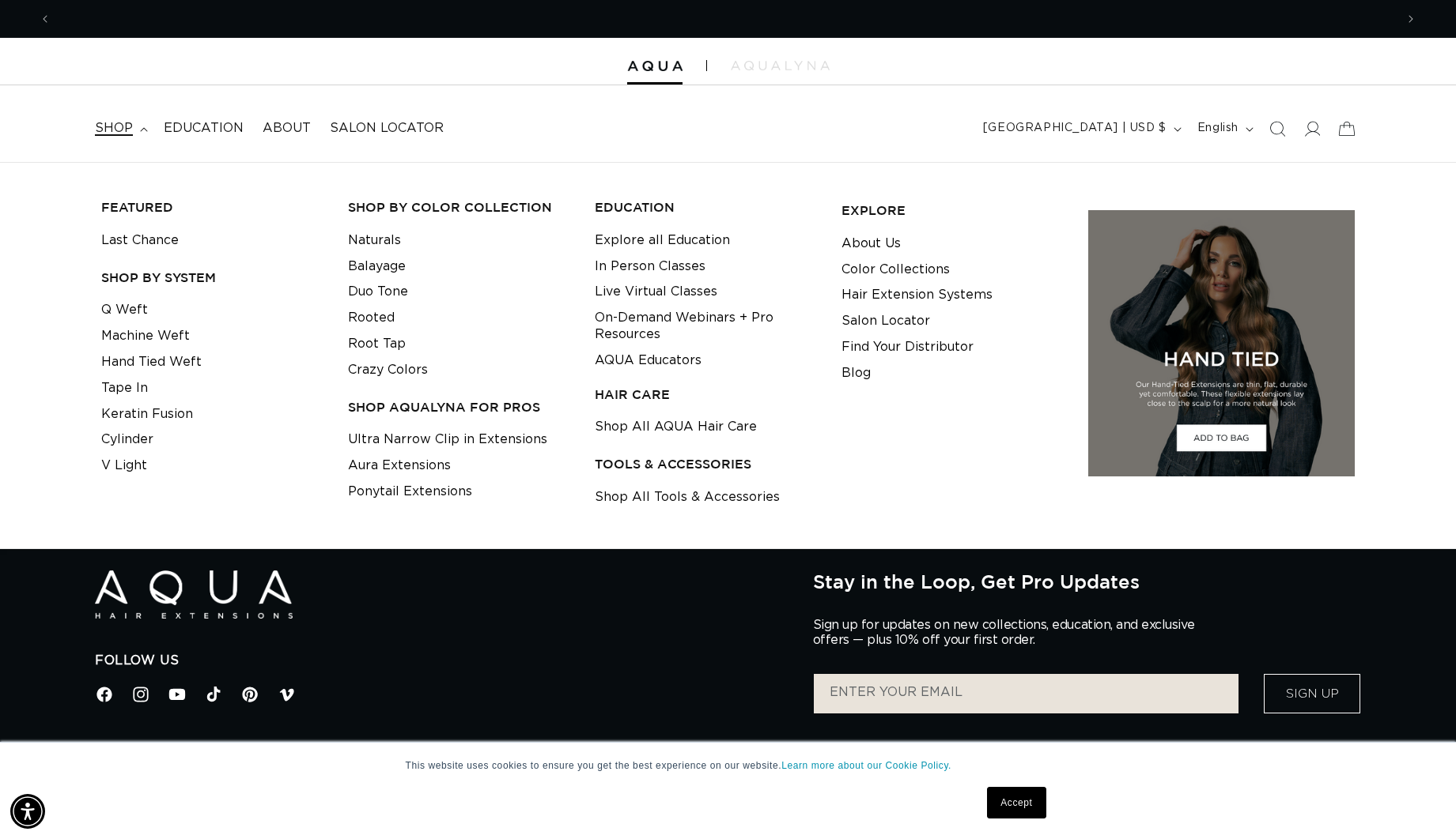
scroll to position [0, 1344]
click at [134, 360] on link "Hand Tied Weft" at bounding box center [151, 362] width 100 height 26
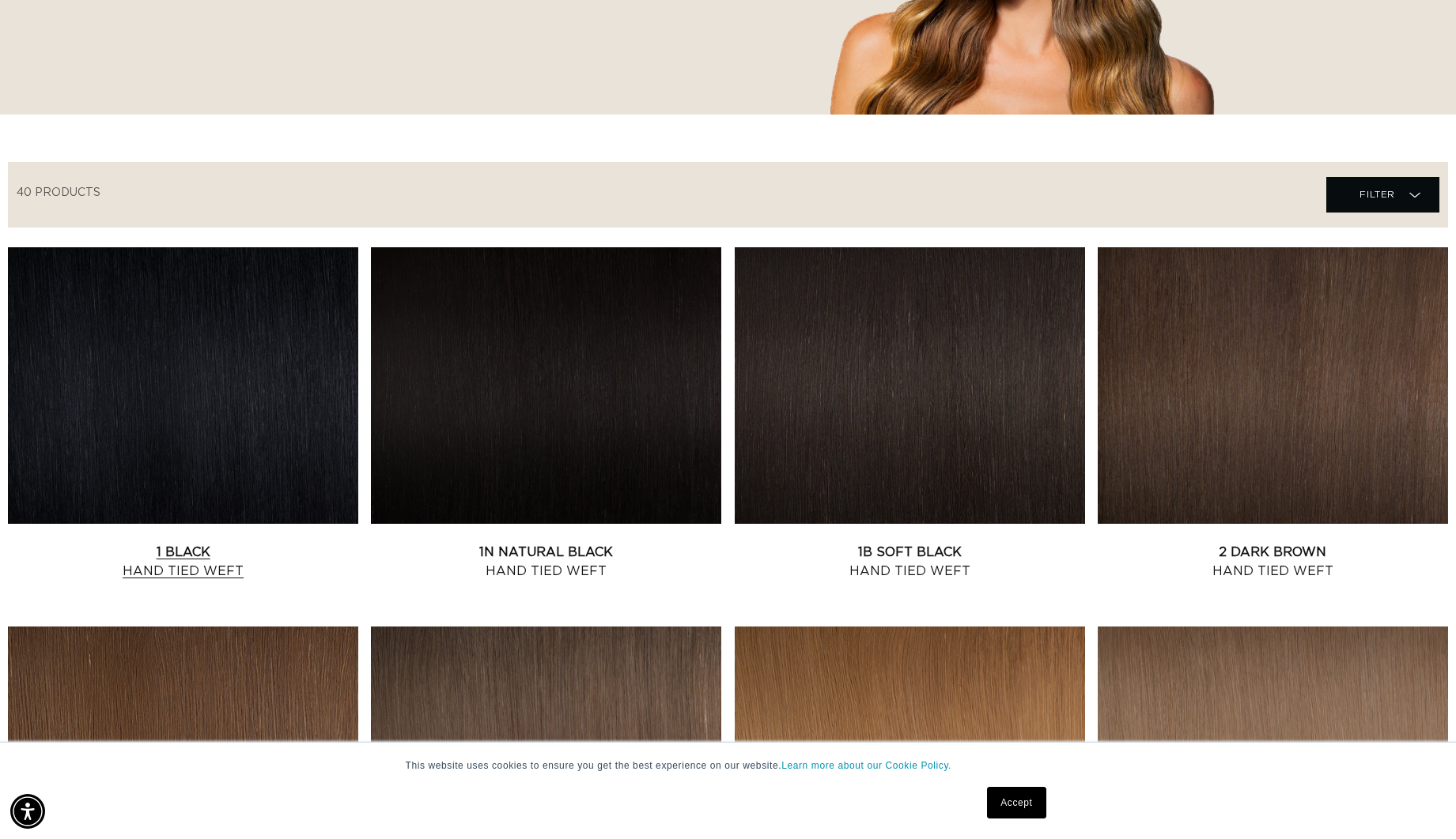
scroll to position [0, 1344]
click at [290, 543] on link "1 Black Hand Tied Weft" at bounding box center [182, 562] width 350 height 38
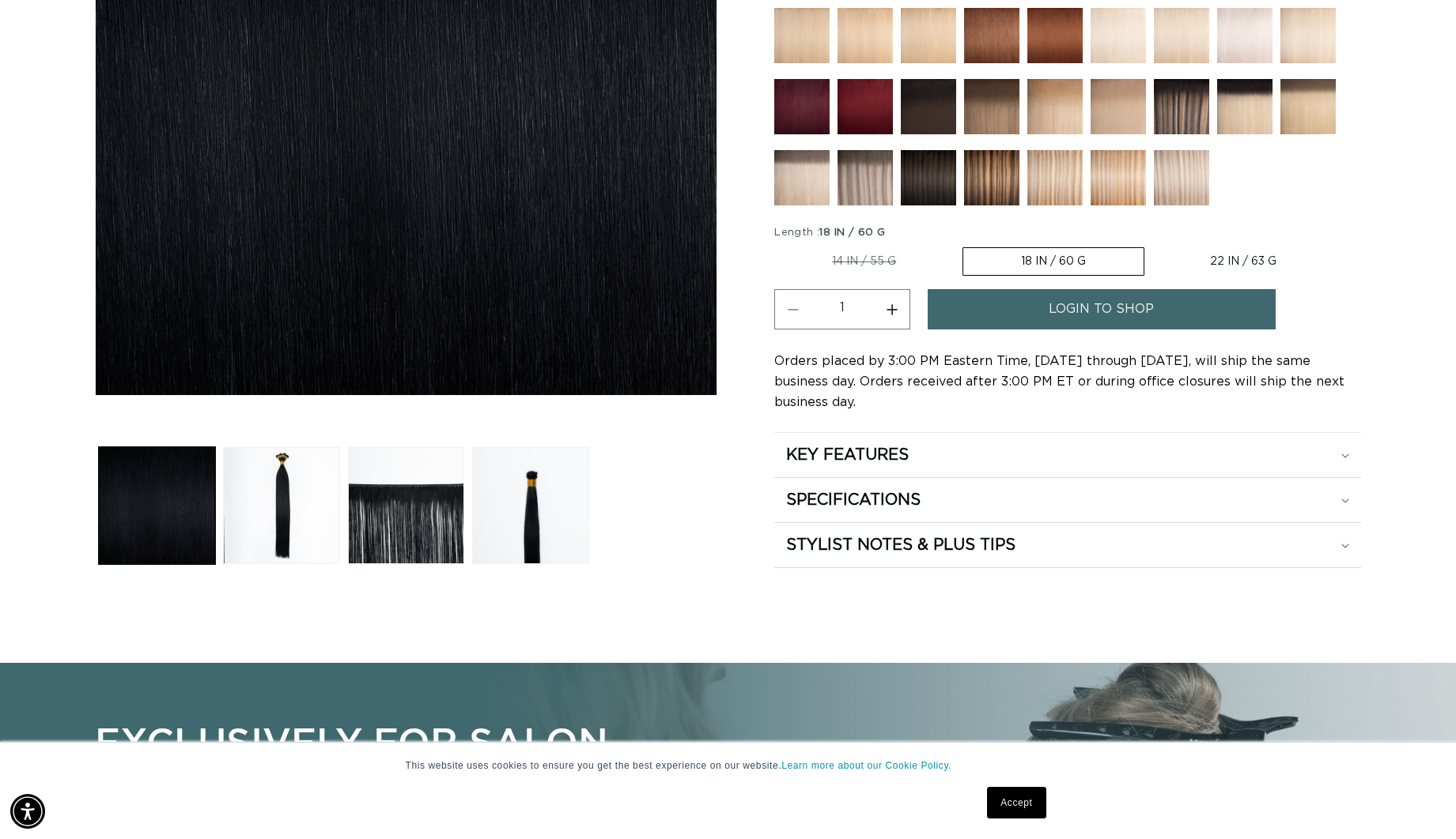
click at [1041, 256] on label "18 IN / 60 G Variant sold out or unavailable" at bounding box center [1053, 261] width 182 height 28
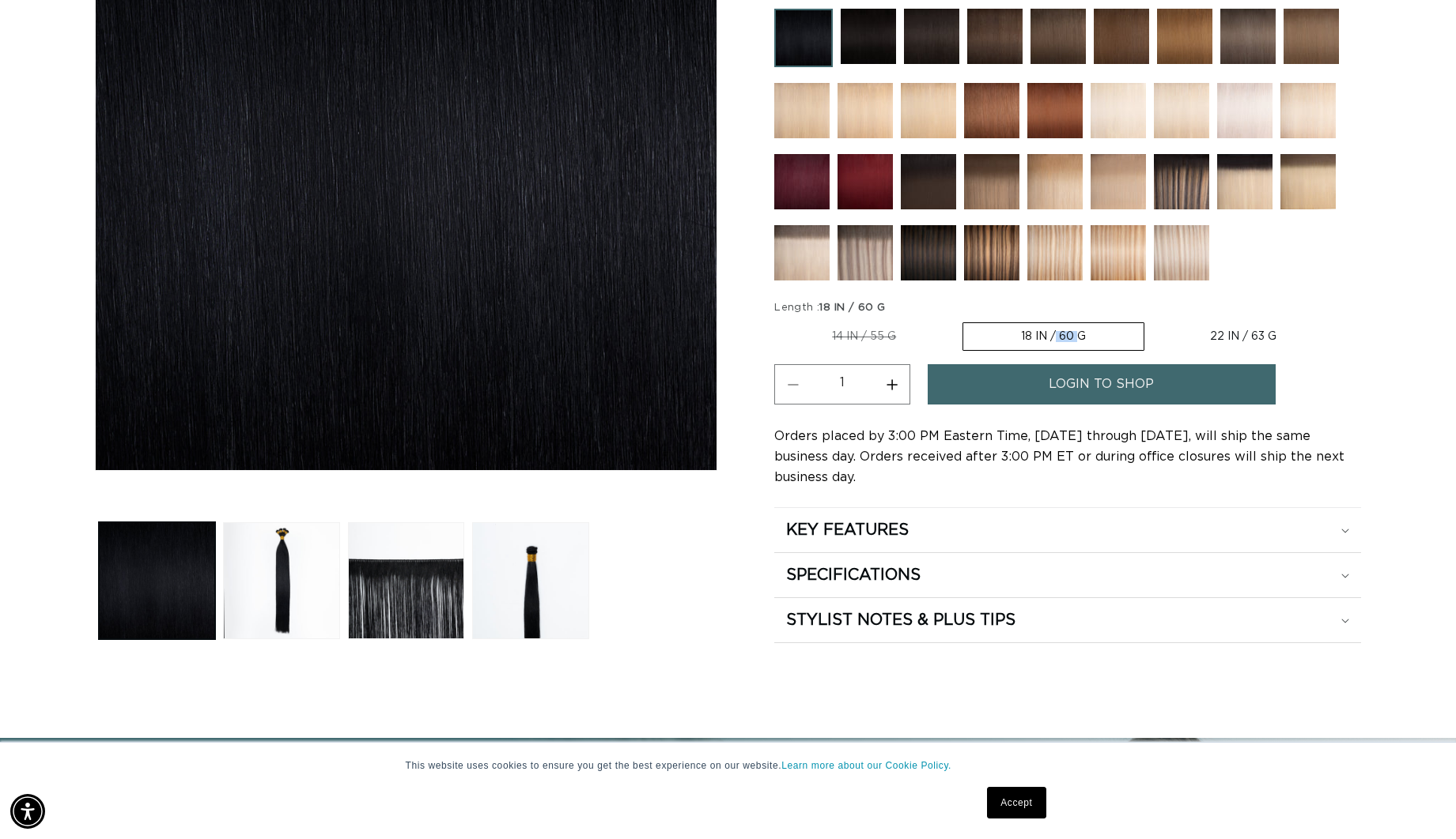
scroll to position [368, 0]
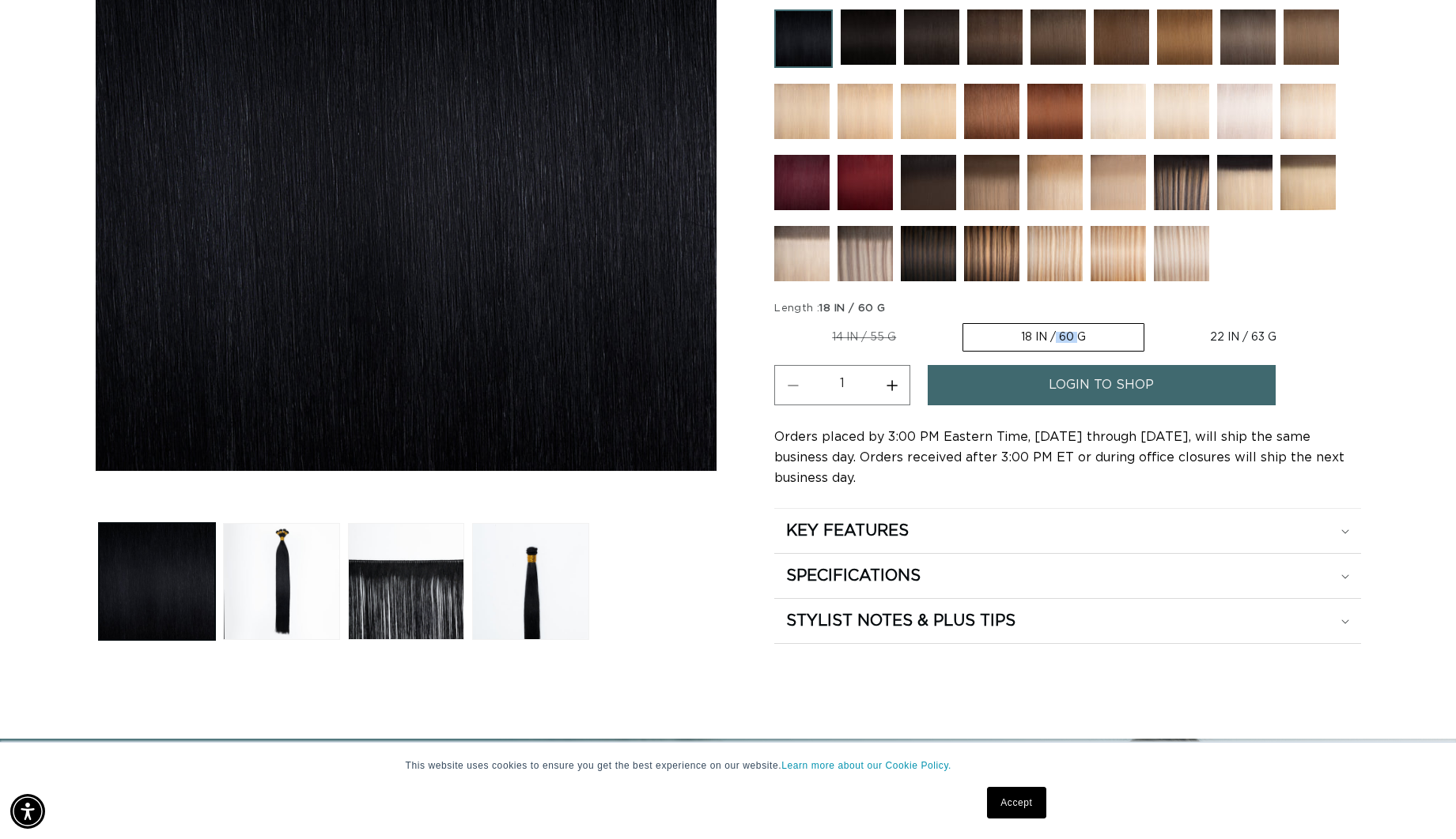
click at [1054, 382] on span "login to shop" at bounding box center [1101, 385] width 105 height 40
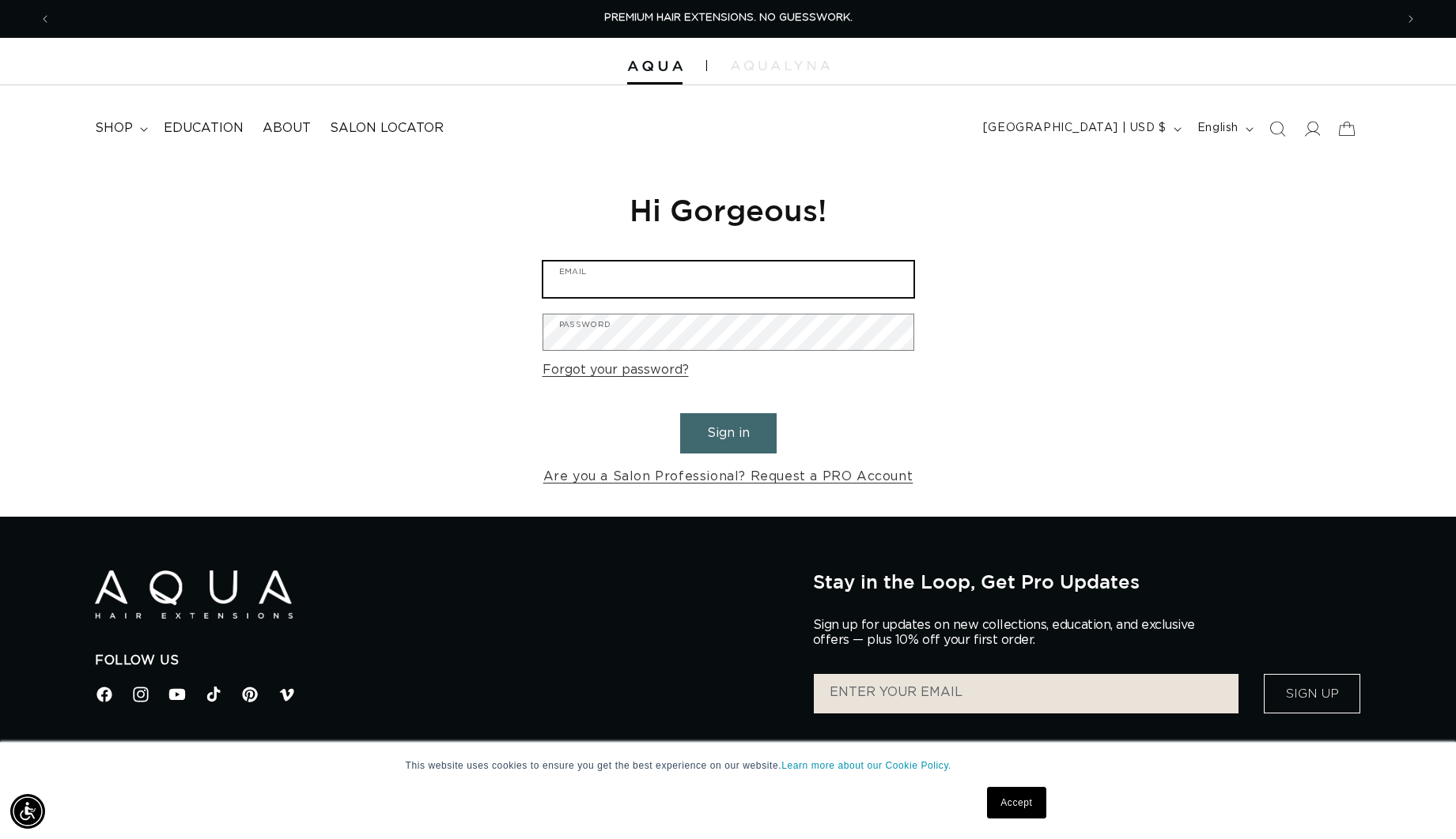
click at [785, 280] on input "Email" at bounding box center [728, 280] width 370 height 36
type input "[EMAIL_ADDRESS][PERSON_NAME][DOMAIN_NAME]"
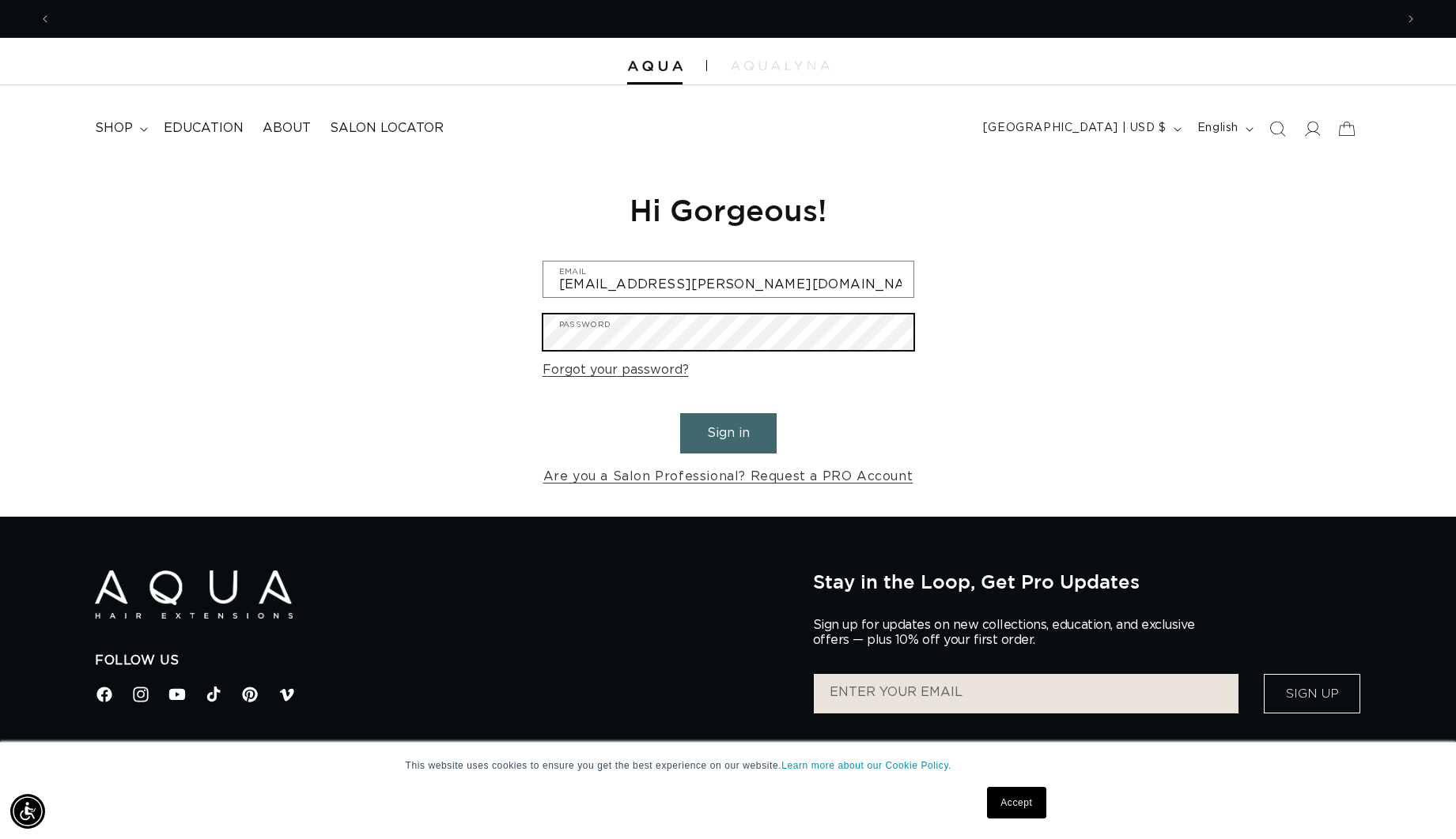
scroll to position [0, 0]
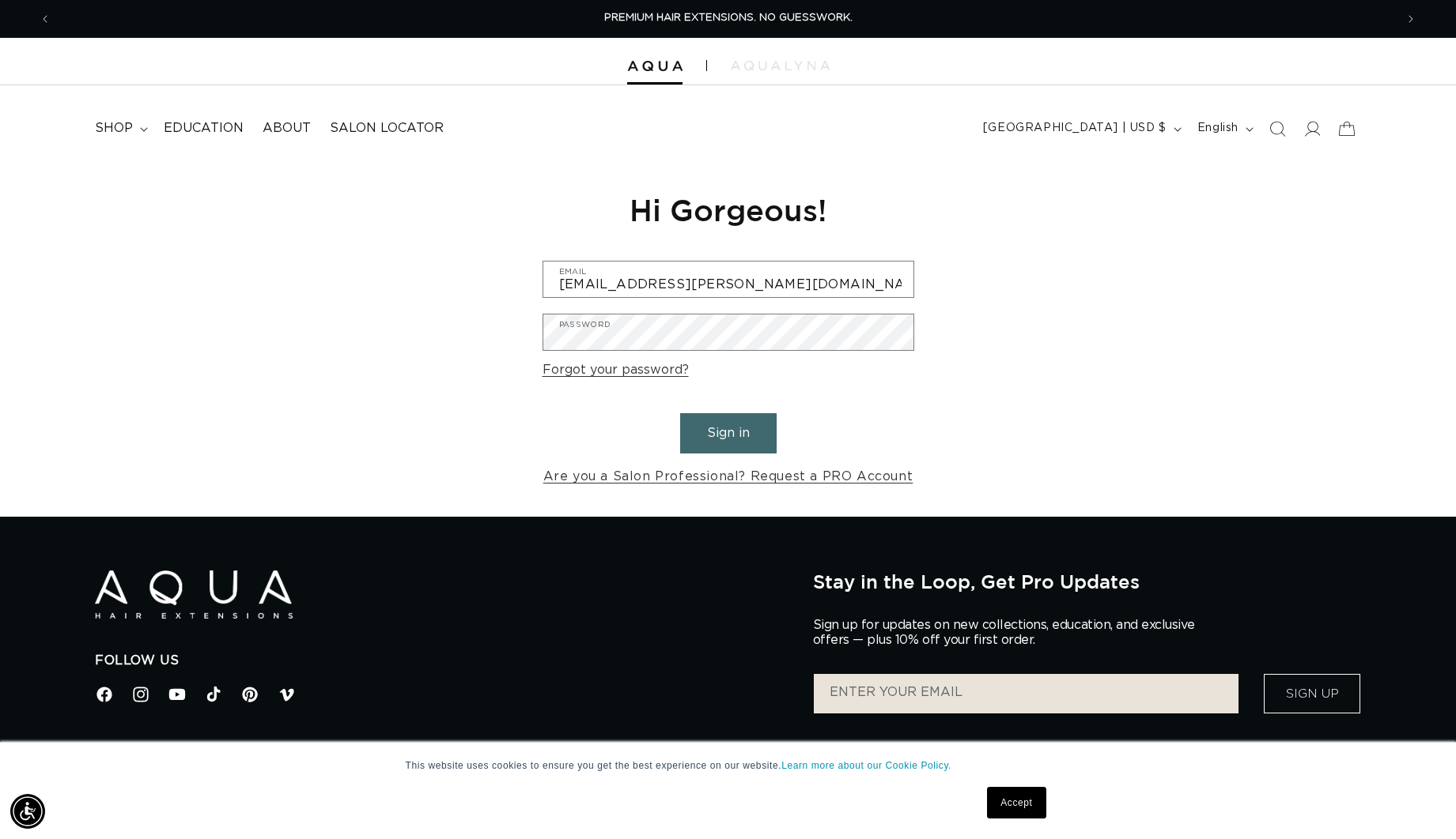
click at [635, 372] on link "Forgot your password?" at bounding box center [615, 370] width 146 height 23
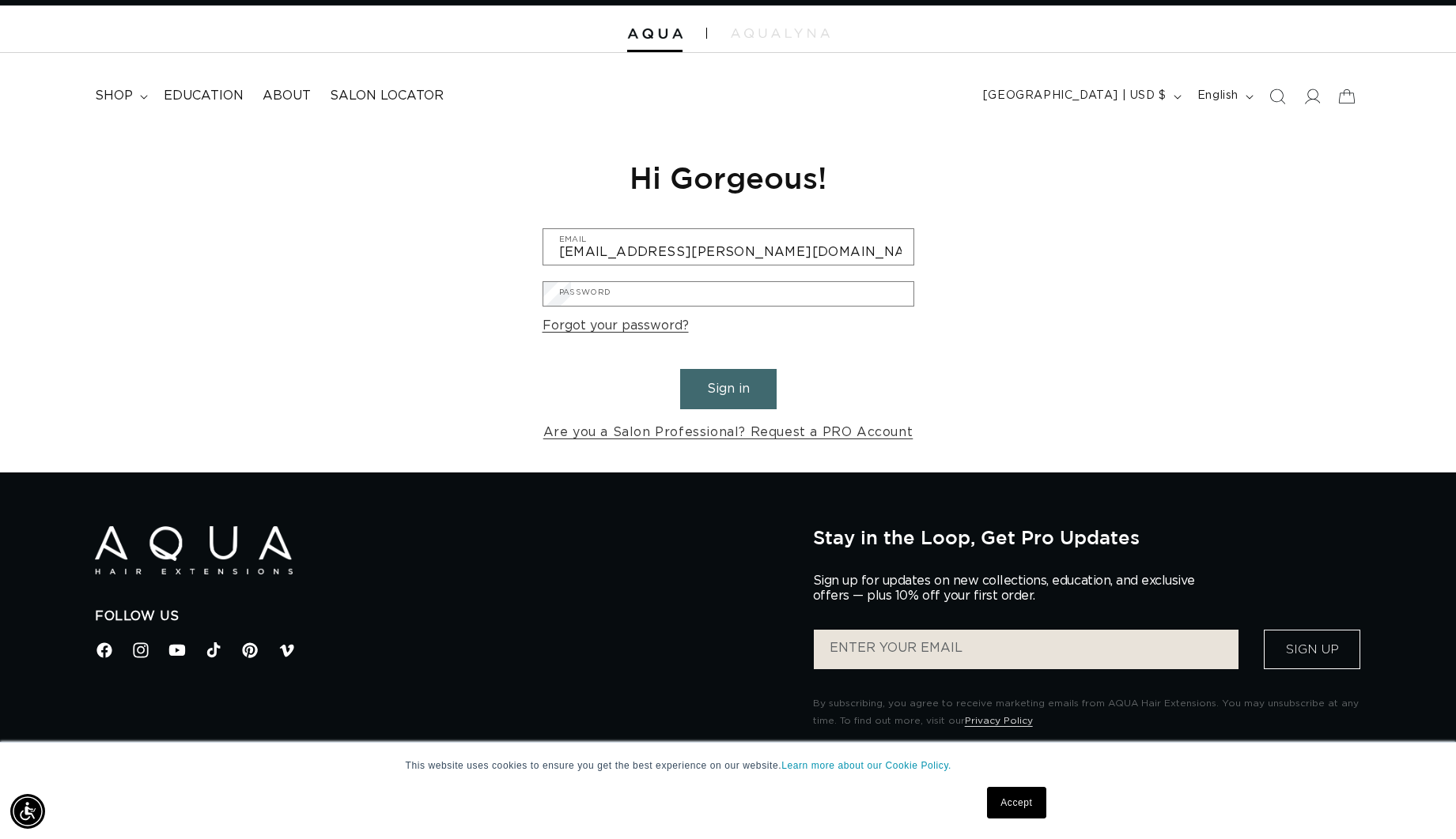
scroll to position [0, 1344]
click at [0, 0] on input "Email" at bounding box center [0, 0] width 0 height 0
type input "kayla.rozas@me.com"
click at [0, 0] on button "Submit" at bounding box center [0, 0] width 0 height 0
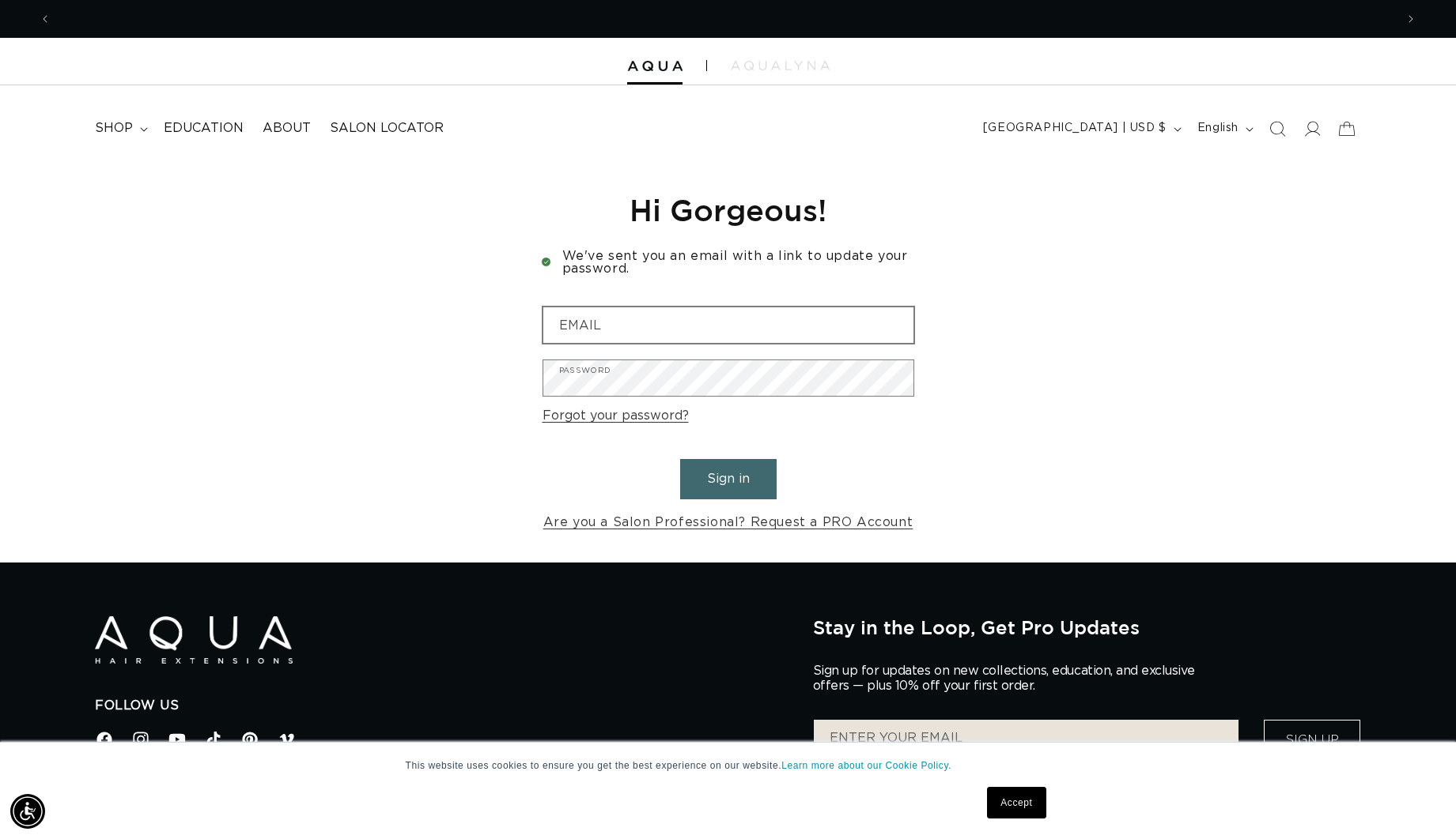
scroll to position [0, 2687]
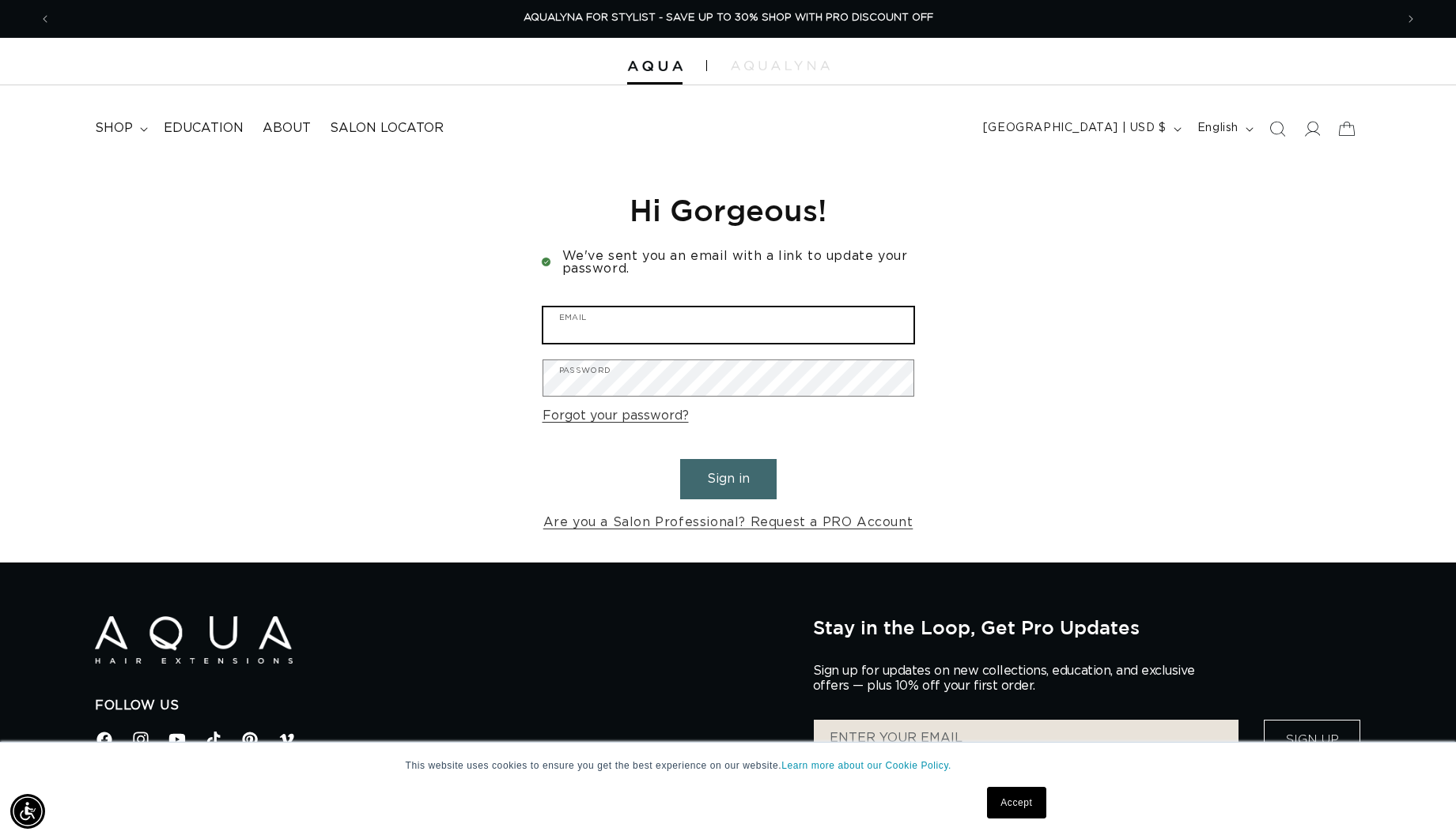
click at [671, 332] on input "Email" at bounding box center [728, 325] width 370 height 36
type input "[EMAIL_ADDRESS][PERSON_NAME][DOMAIN_NAME]"
click at [731, 491] on button "Sign in" at bounding box center [728, 479] width 97 height 40
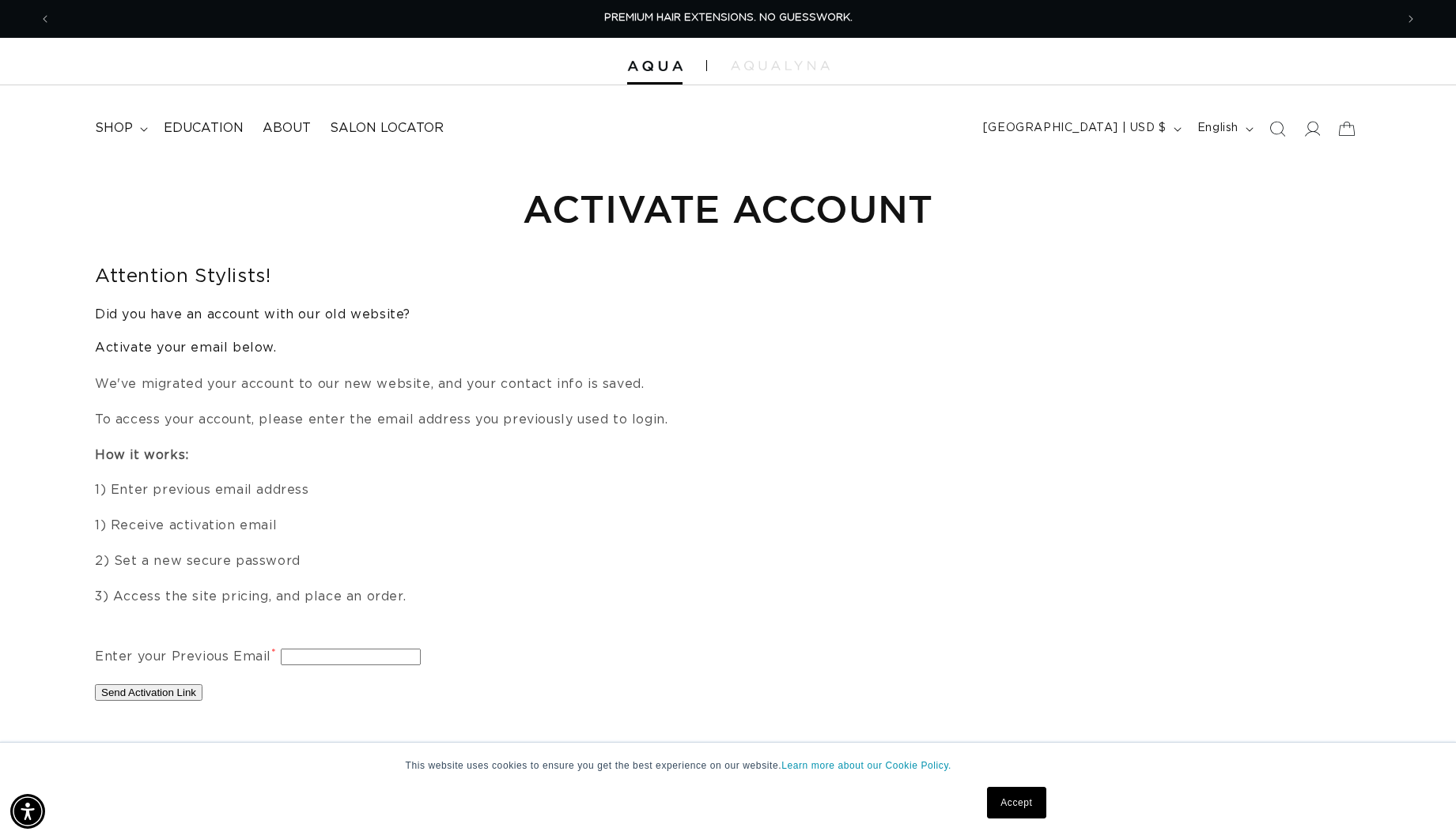
drag, startPoint x: 318, startPoint y: 661, endPoint x: 416, endPoint y: 641, distance: 100.0
click at [318, 661] on input "Enter your Previous Email *" at bounding box center [350, 657] width 140 height 16
type input "[EMAIL_ADDRESS][PERSON_NAME][DOMAIN_NAME]"
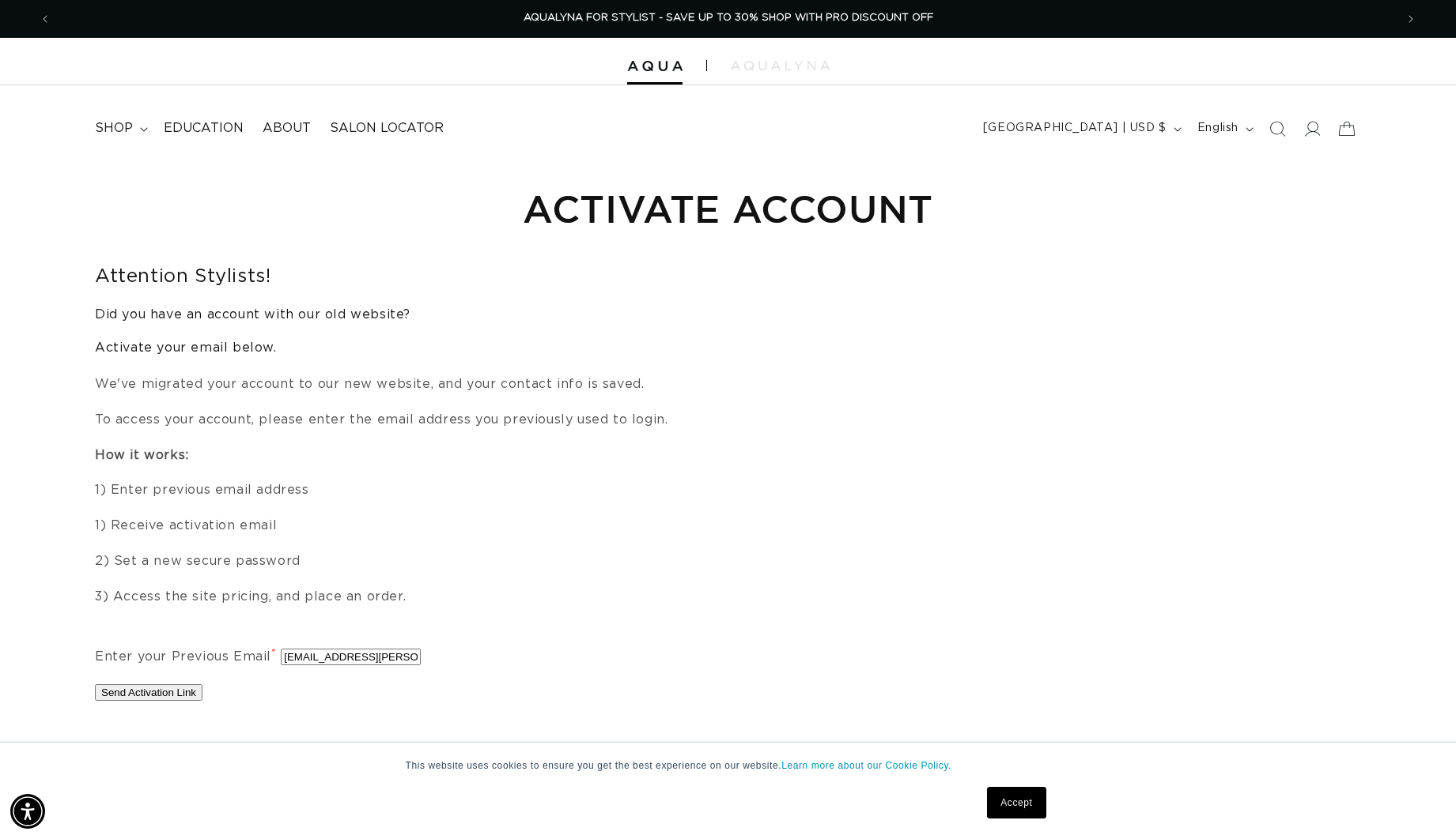
click at [178, 691] on button "Send Activation Link" at bounding box center [149, 693] width 108 height 16
click at [153, 694] on button "Send Activation Link" at bounding box center [149, 693] width 108 height 16
click at [1012, 810] on link "Accept" at bounding box center [1016, 803] width 58 height 32
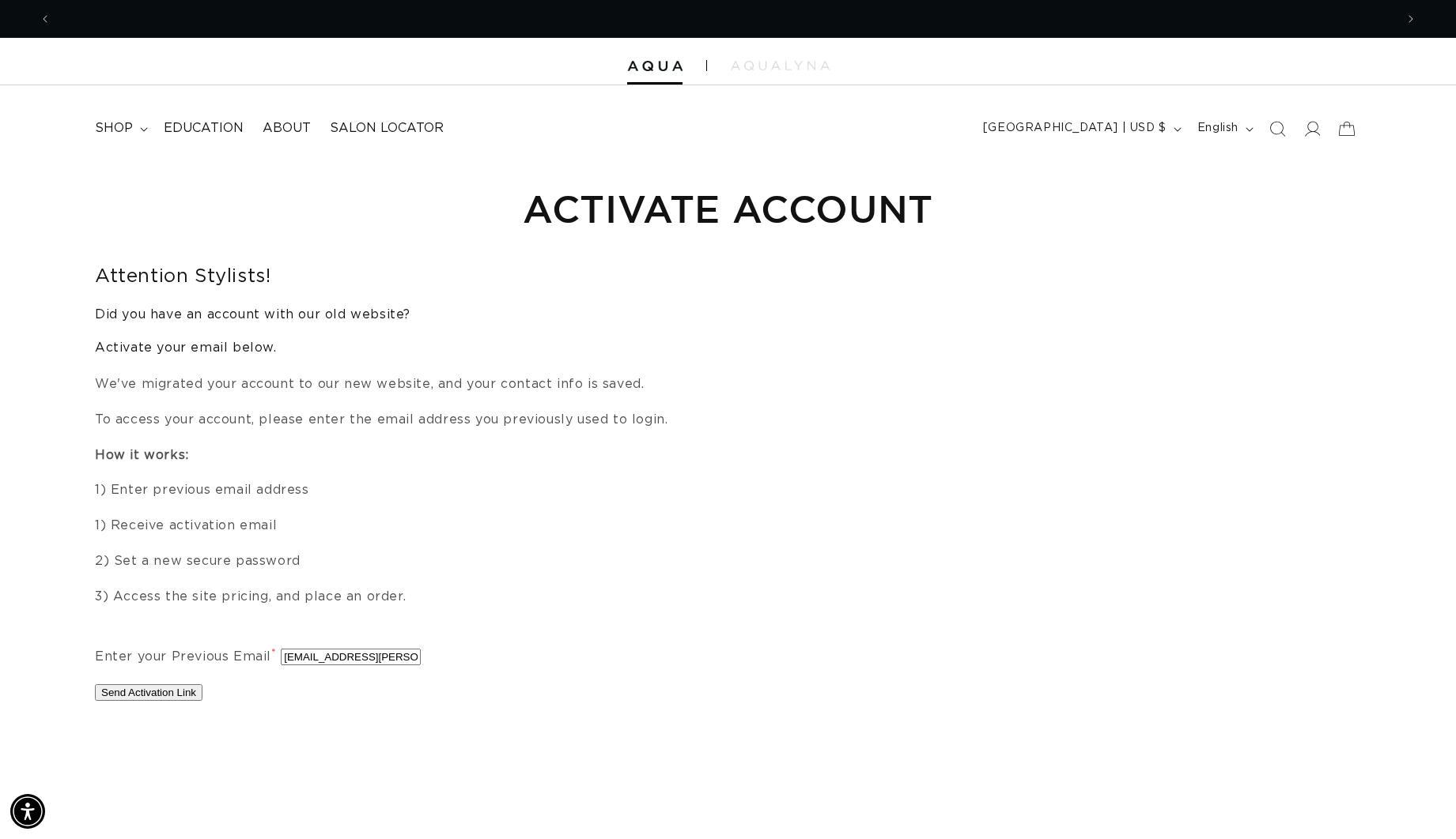
click at [159, 693] on button "Send Activation Link" at bounding box center [149, 693] width 108 height 16
drag, startPoint x: 147, startPoint y: 688, endPoint x: 319, endPoint y: 697, distance: 172.2
click at [150, 691] on button "Send Activation Link" at bounding box center [149, 693] width 108 height 16
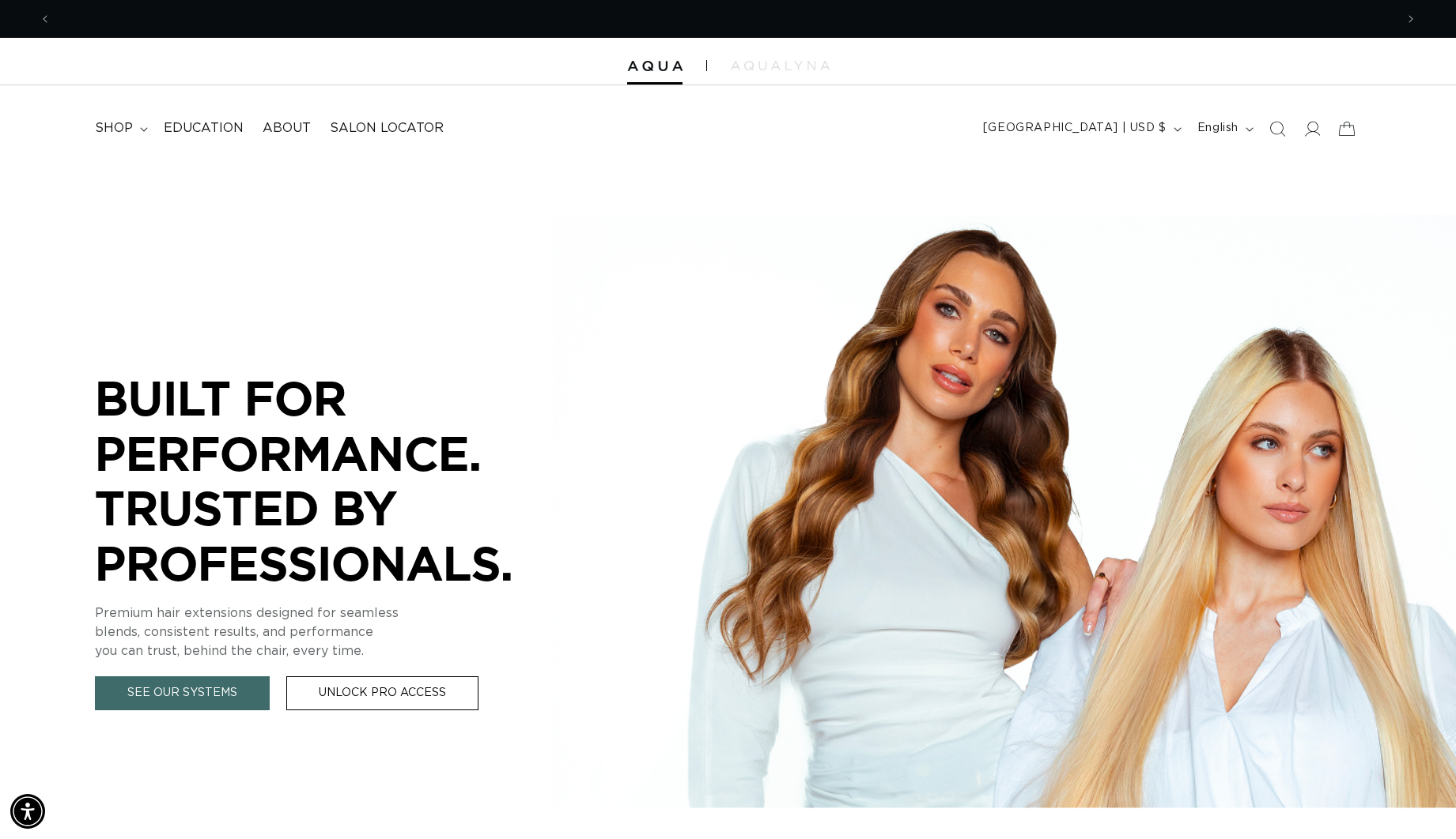
scroll to position [0, 1344]
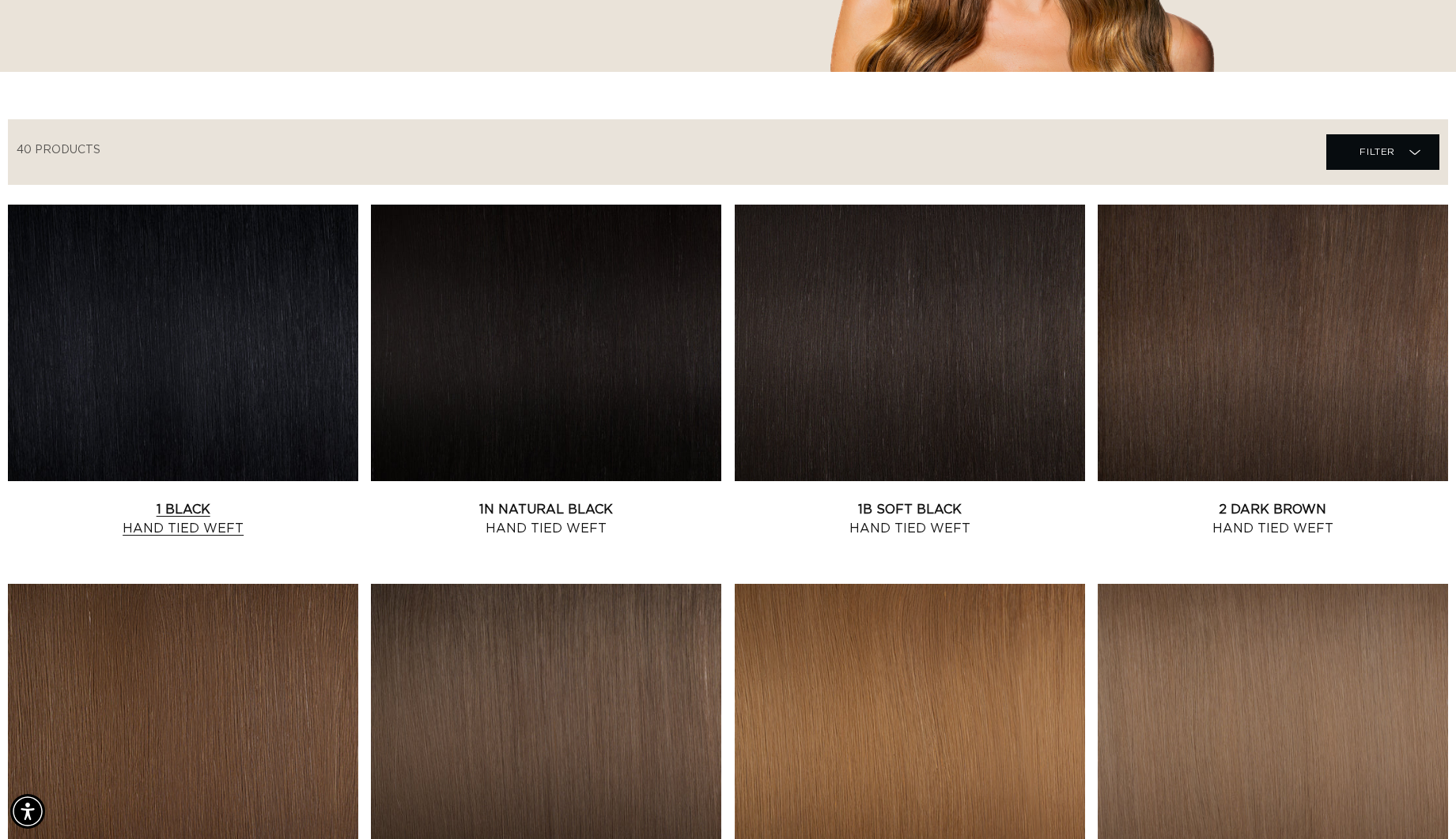
scroll to position [0, 1344]
click at [187, 500] on link "1 Black Hand Tied Weft" at bounding box center [182, 519] width 350 height 38
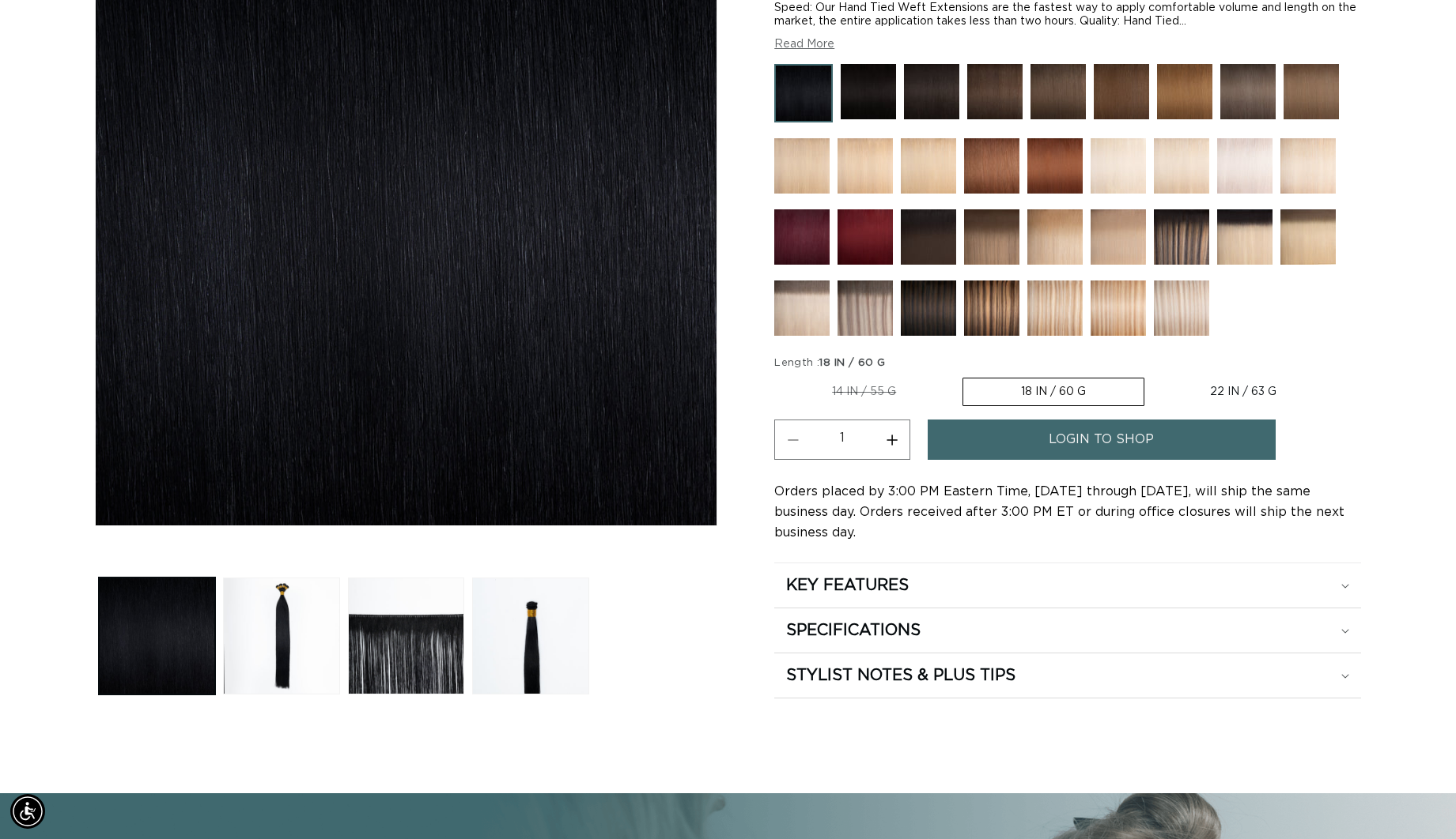
scroll to position [0, 1344]
click at [1093, 441] on span "login to shop" at bounding box center [1101, 439] width 105 height 40
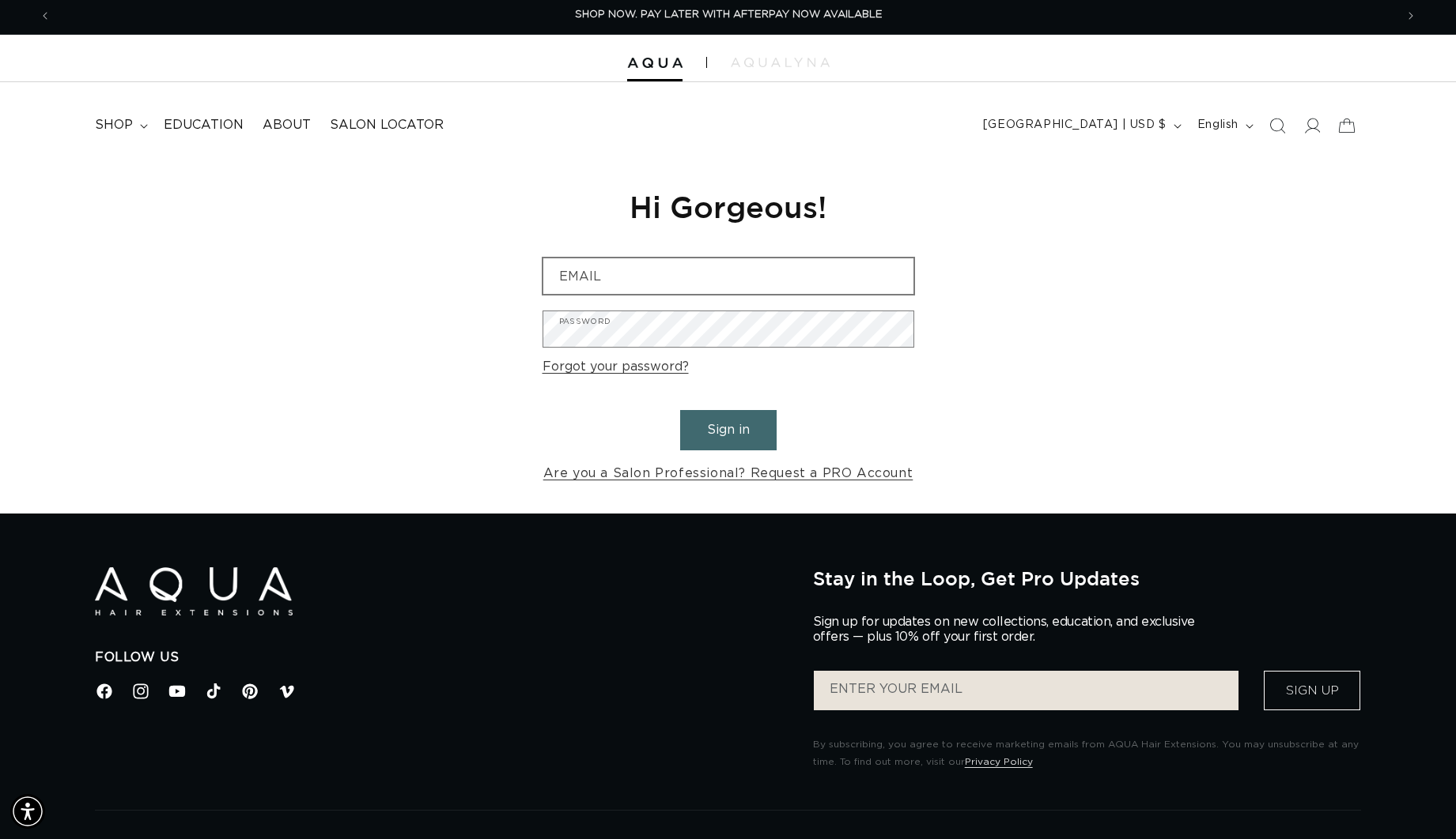
scroll to position [0, 2687]
click at [750, 283] on input "Email" at bounding box center [728, 277] width 370 height 36
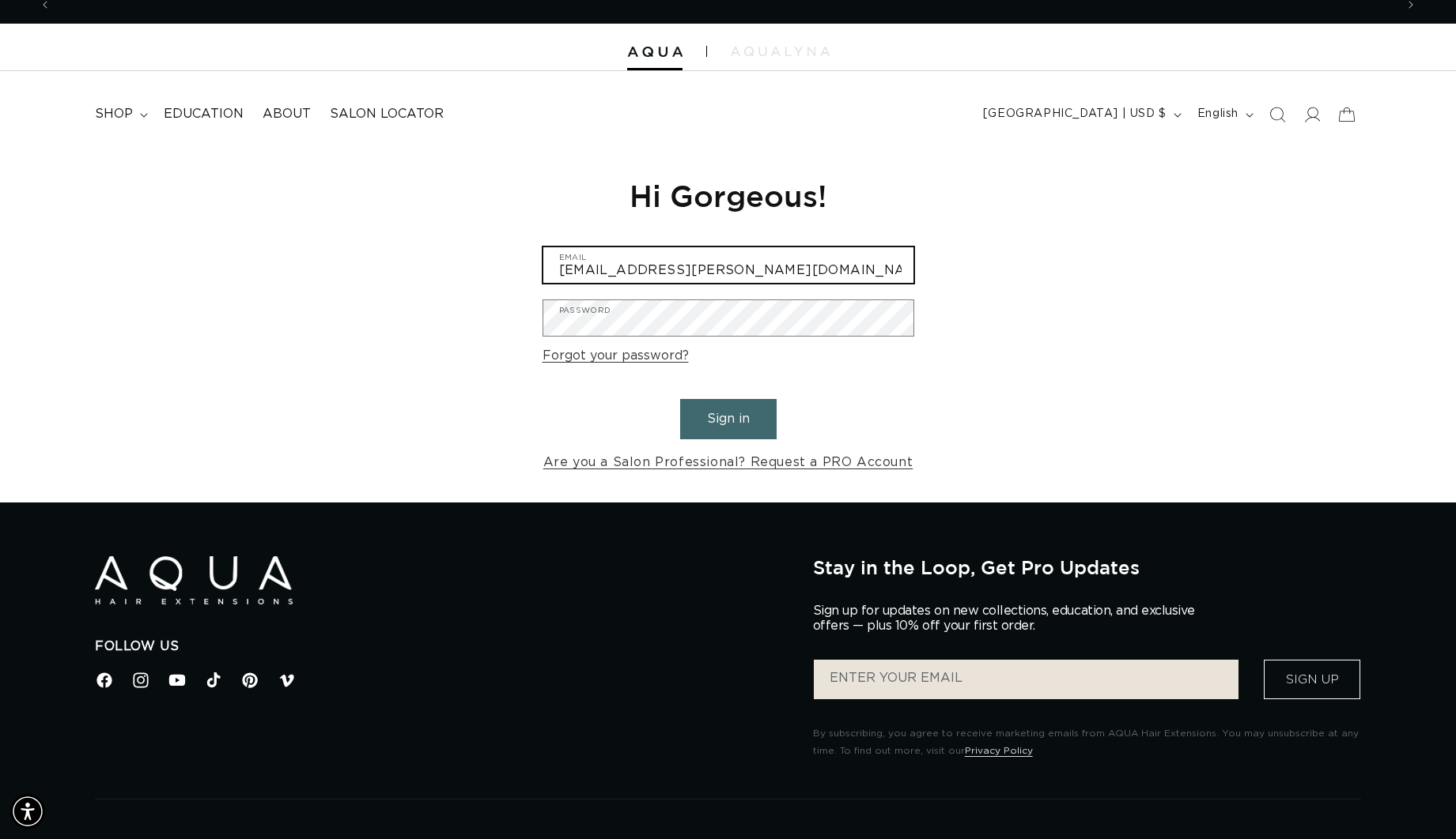
type input "[EMAIL_ADDRESS][PERSON_NAME][DOMAIN_NAME]"
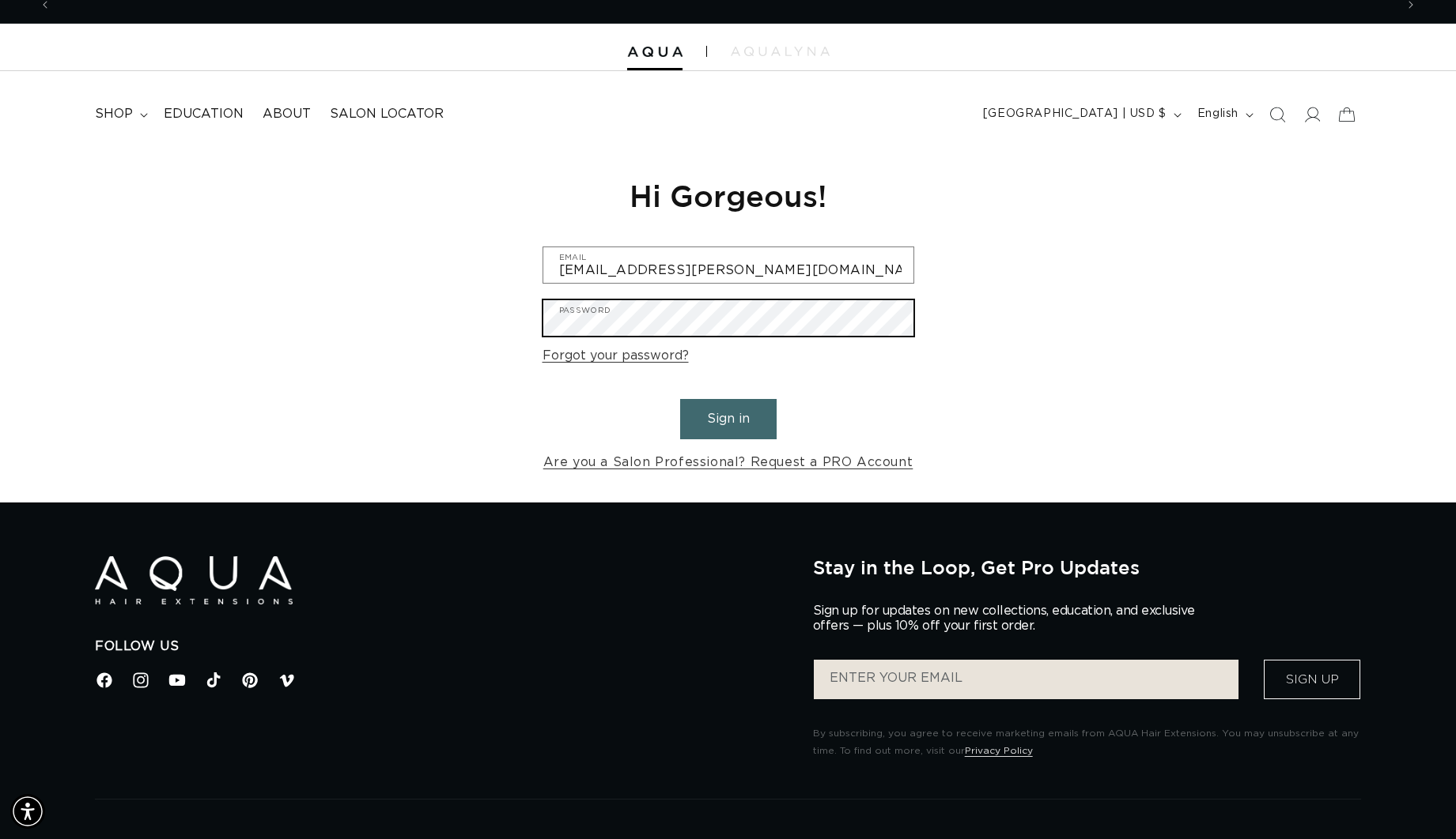
scroll to position [0, 1344]
click at [735, 414] on button "Sign in" at bounding box center [728, 419] width 97 height 40
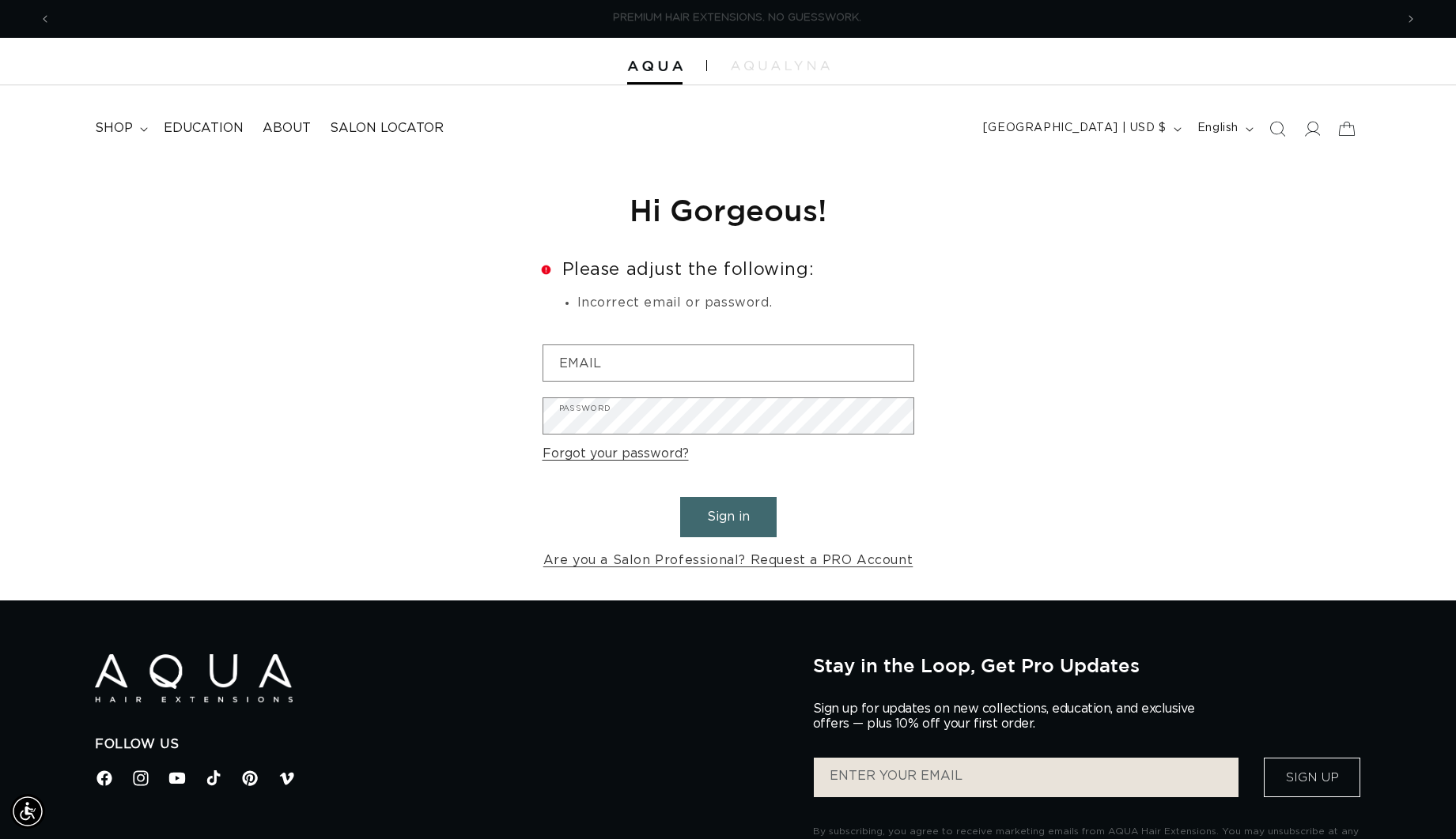
scroll to position [0, 1344]
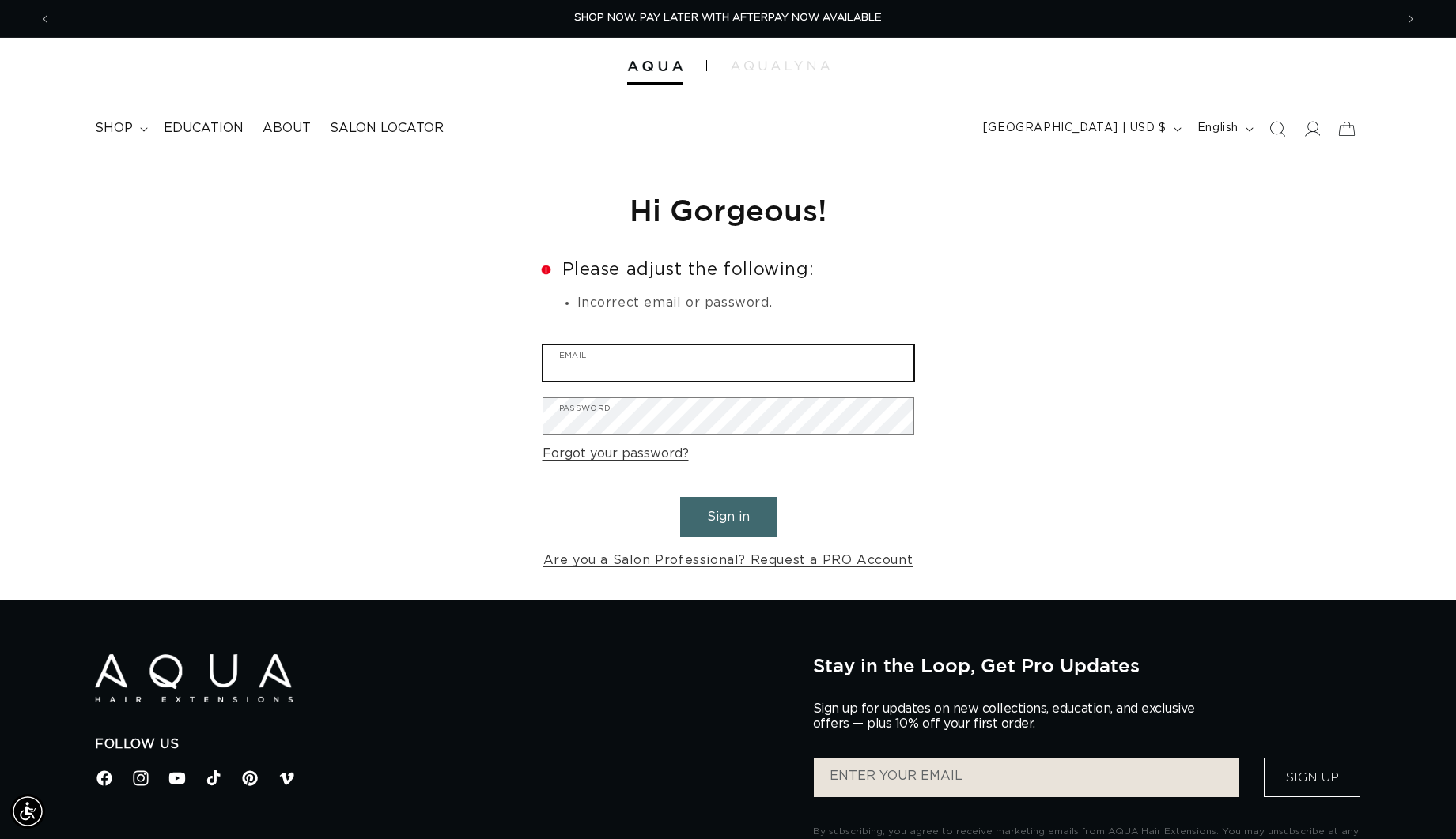
click at [624, 370] on input "Email" at bounding box center [728, 363] width 370 height 36
type input "[EMAIL_ADDRESS][PERSON_NAME][DOMAIN_NAME]"
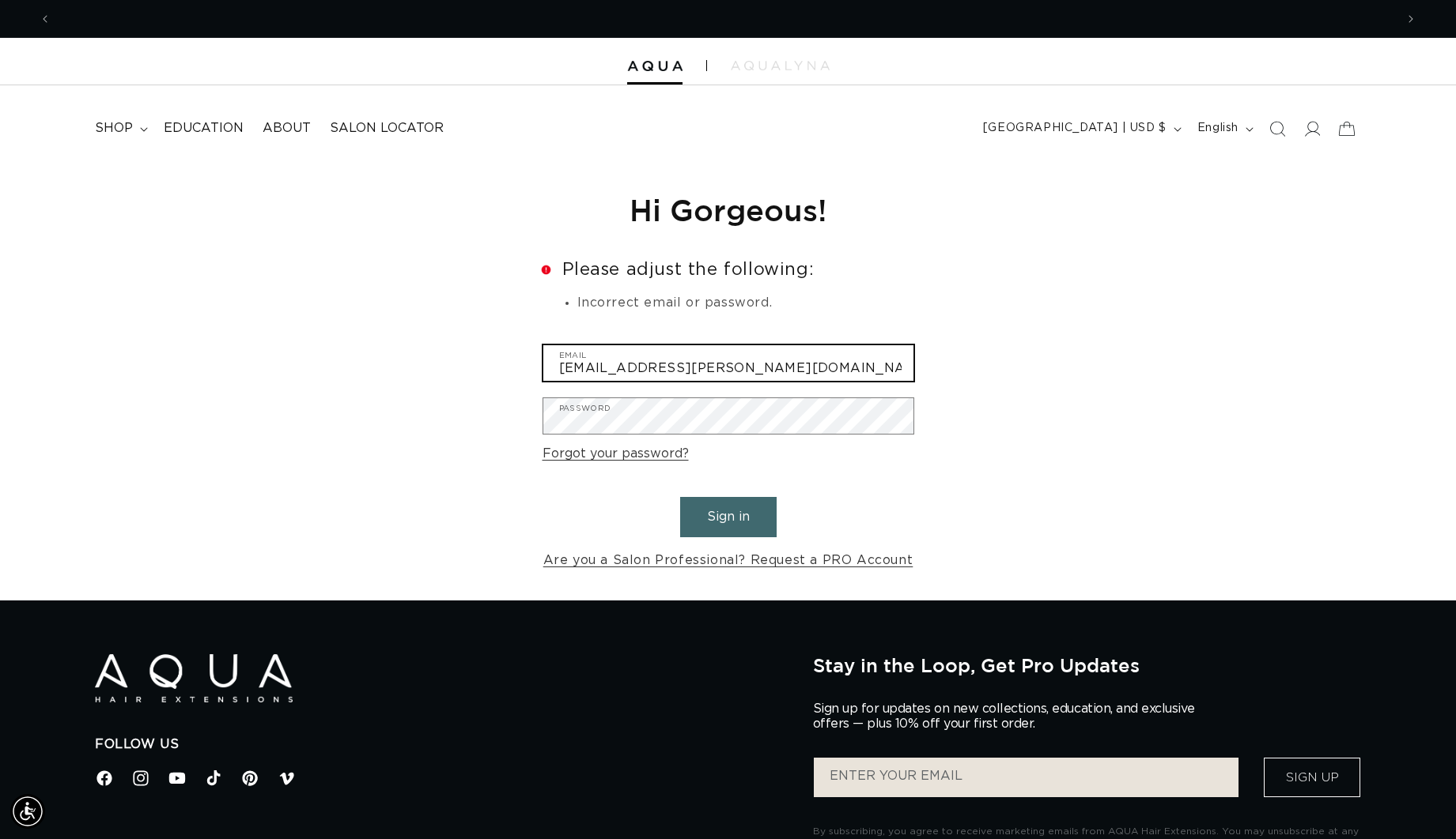
scroll to position [0, 2687]
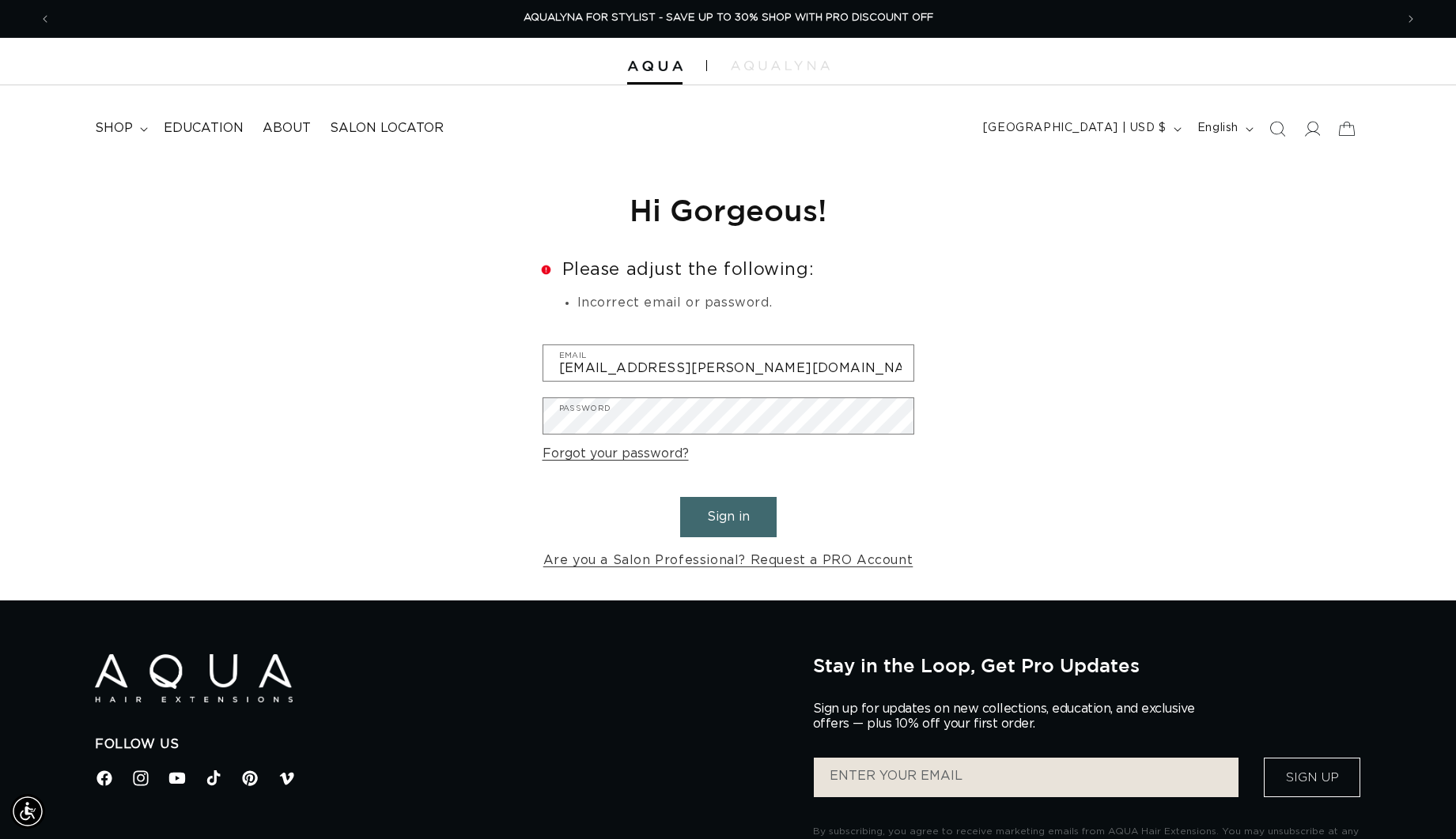
click at [605, 455] on link "Forgot your password?" at bounding box center [615, 454] width 146 height 23
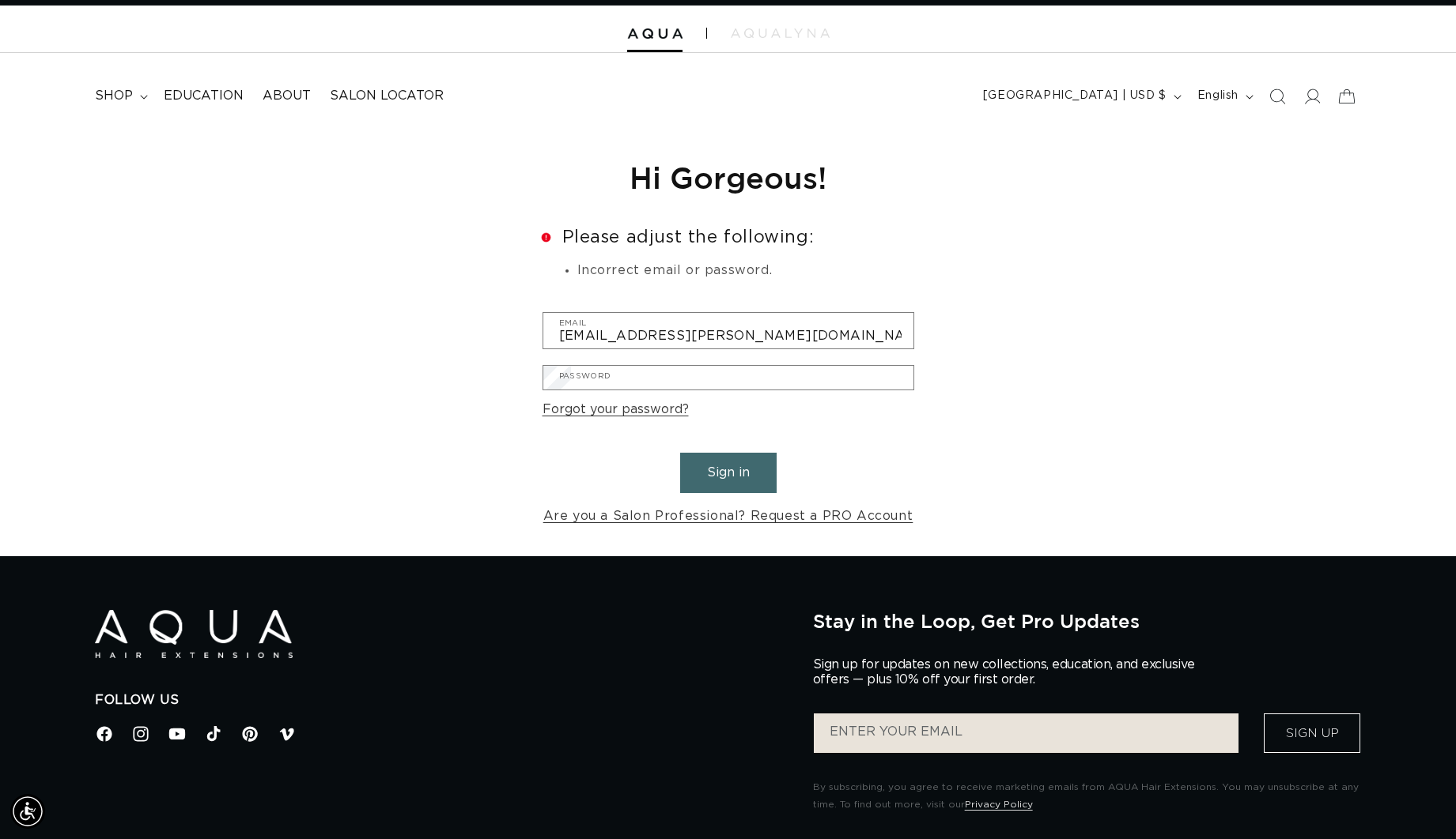
click at [0, 0] on input "Email" at bounding box center [0, 0] width 0 height 0
type input "[EMAIL_ADDRESS][PERSON_NAME][DOMAIN_NAME]"
click at [0, 0] on button "Submit" at bounding box center [0, 0] width 0 height 0
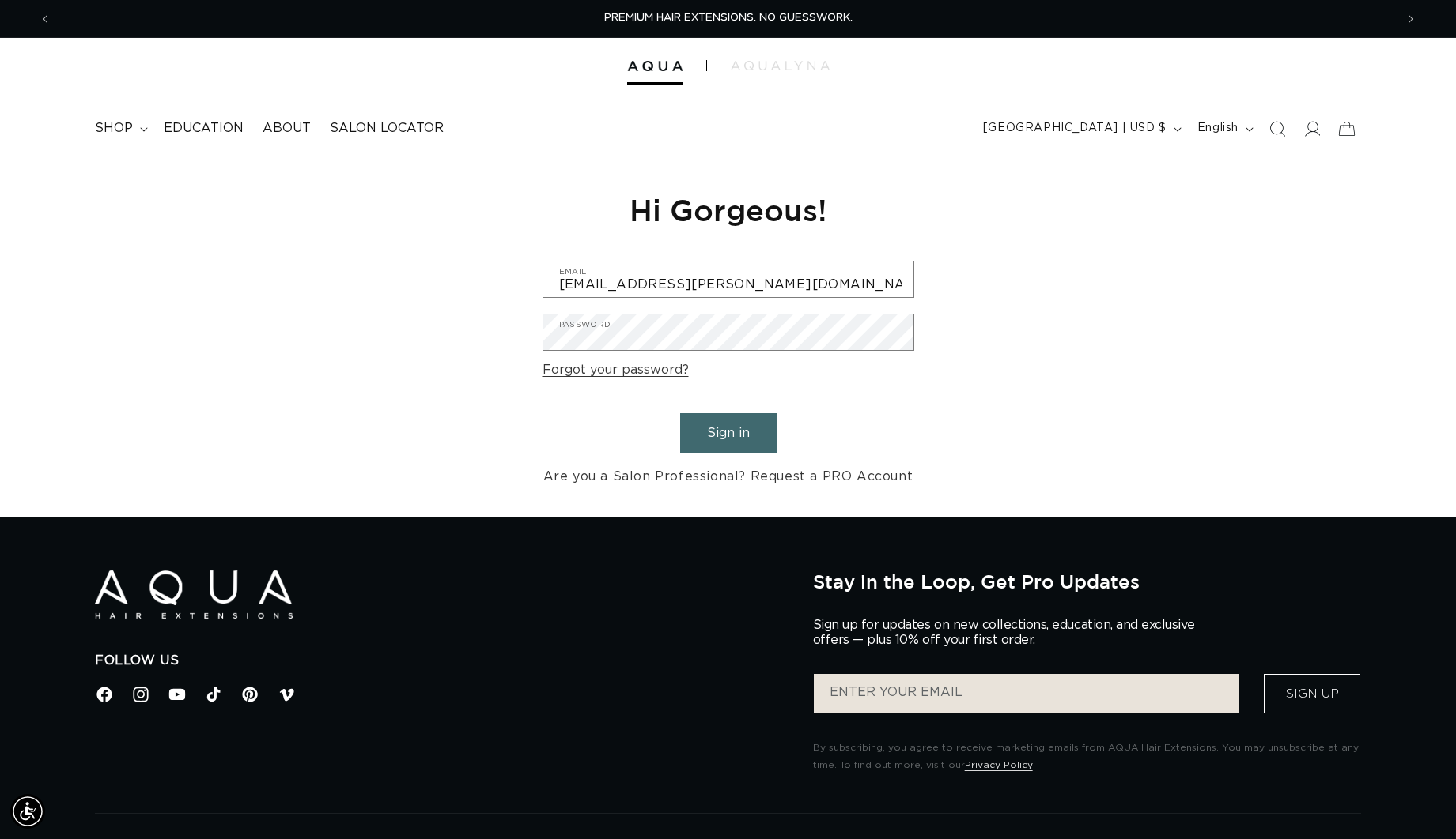
click at [613, 372] on link "Forgot your password?" at bounding box center [615, 370] width 146 height 23
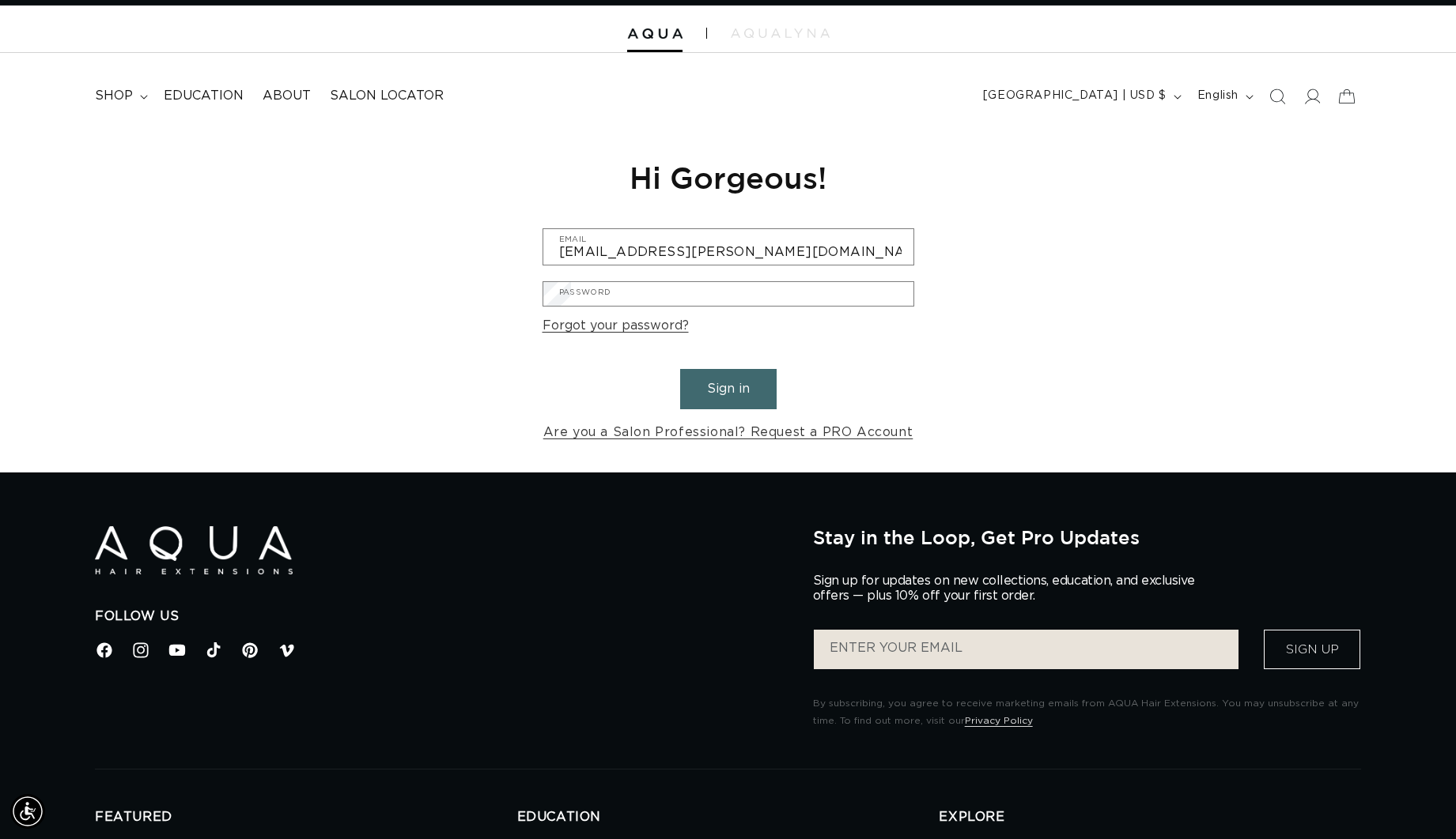
click at [0, 0] on input "Email" at bounding box center [0, 0] width 0 height 0
type input "kayla.rozas@me.com"
click at [0, 0] on button "Submit" at bounding box center [0, 0] width 0 height 0
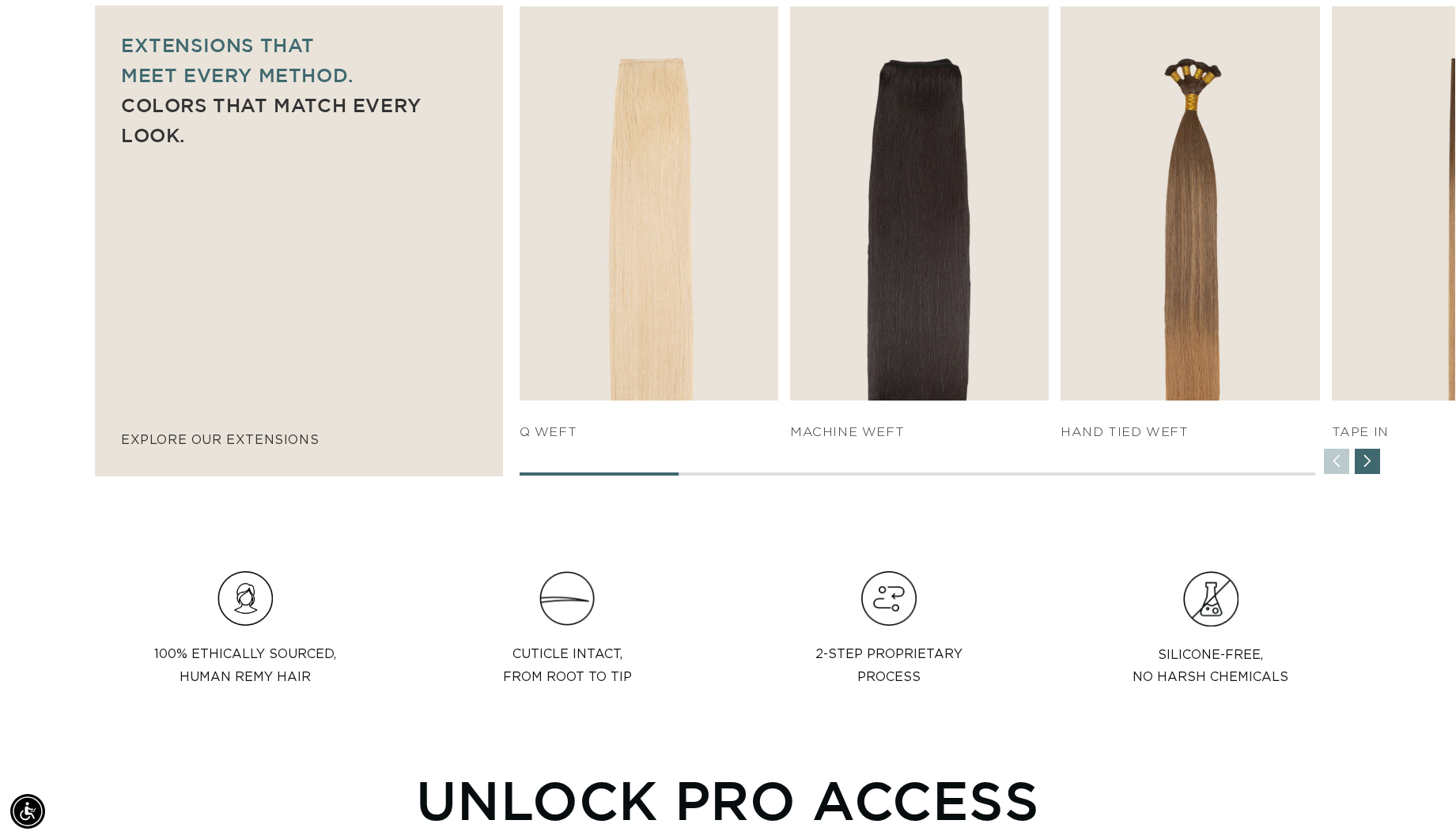
scroll to position [0, 2687]
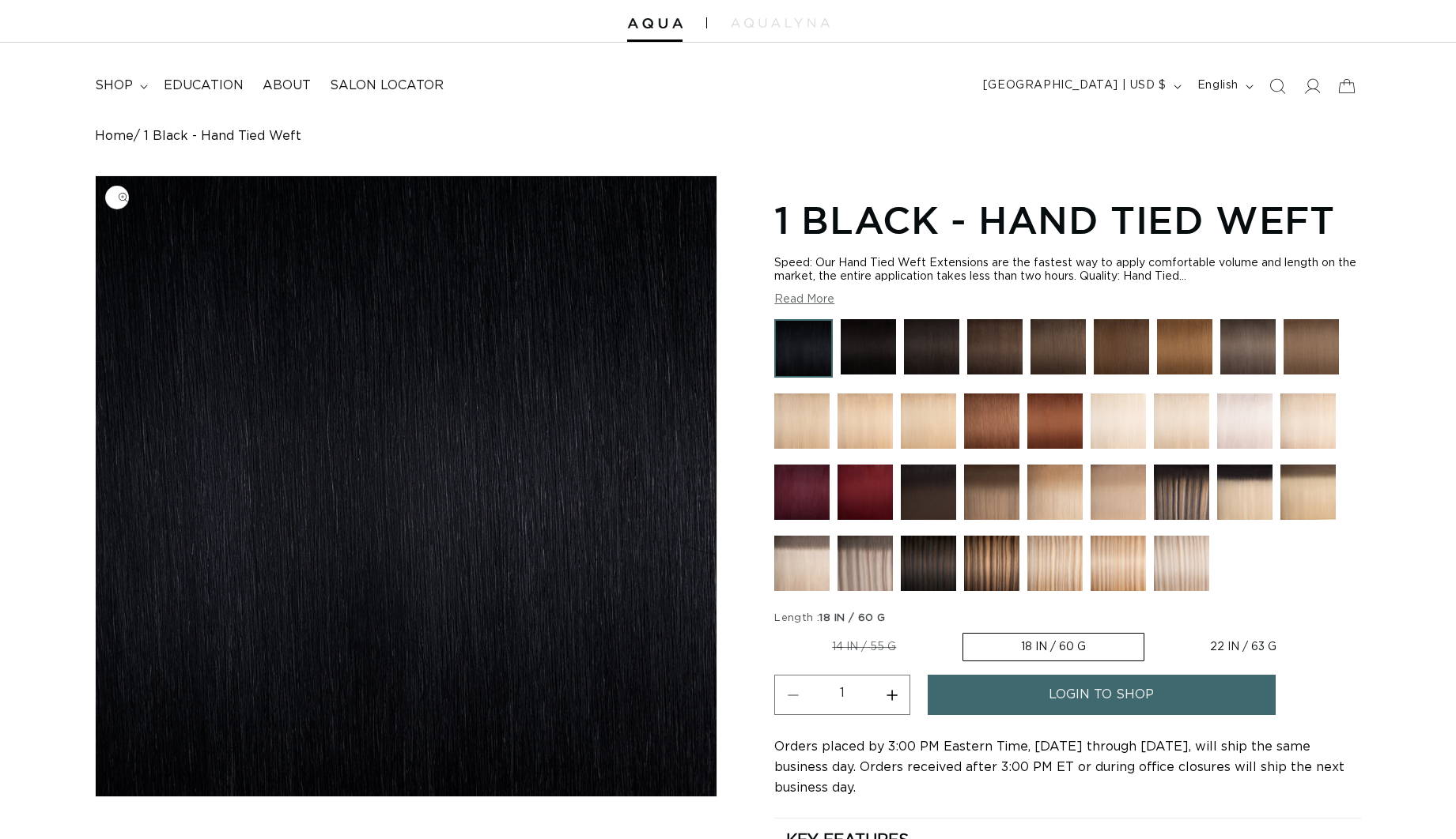
scroll to position [45, 0]
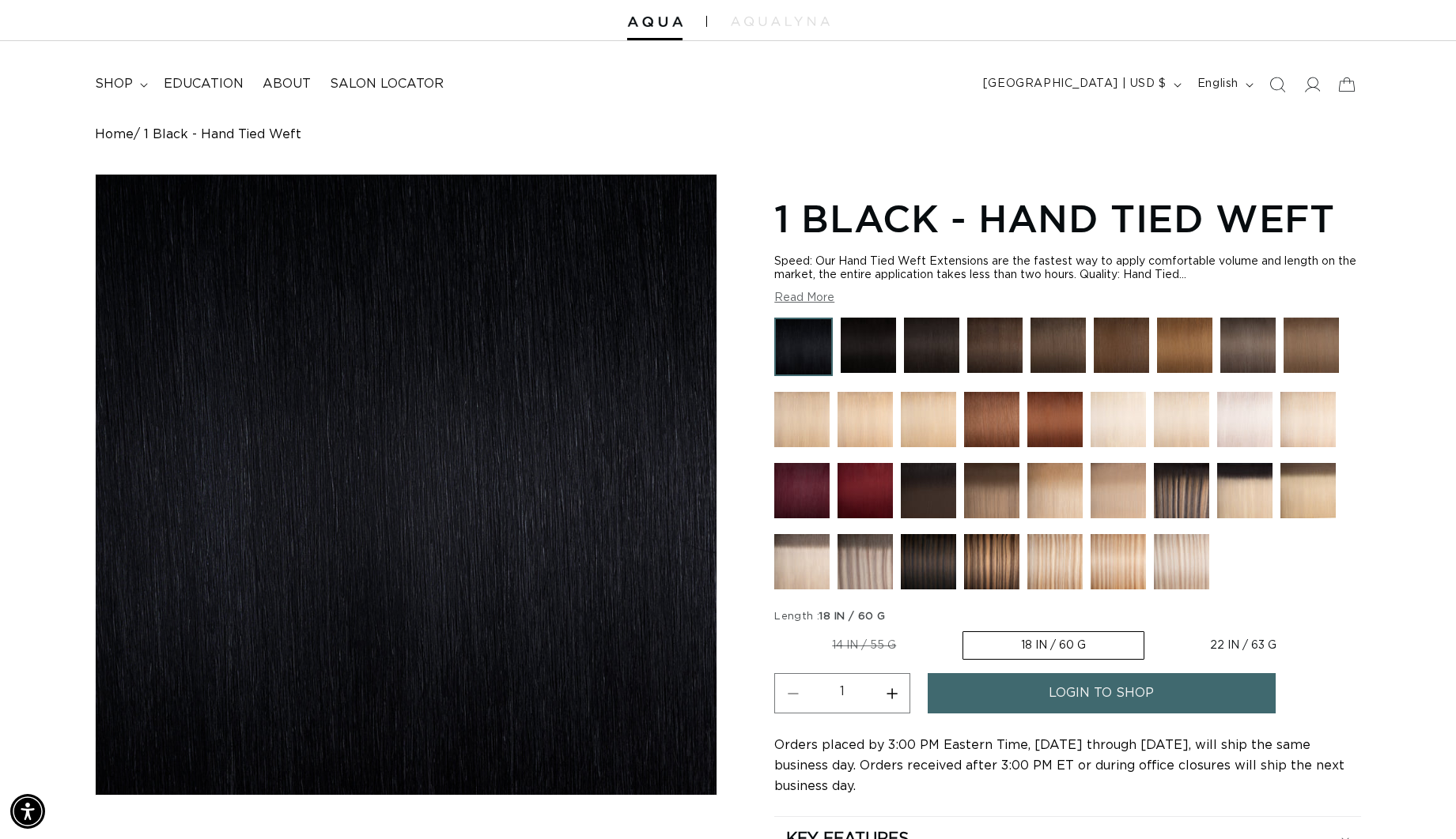
click at [978, 693] on link "login to shop" at bounding box center [1101, 693] width 348 height 40
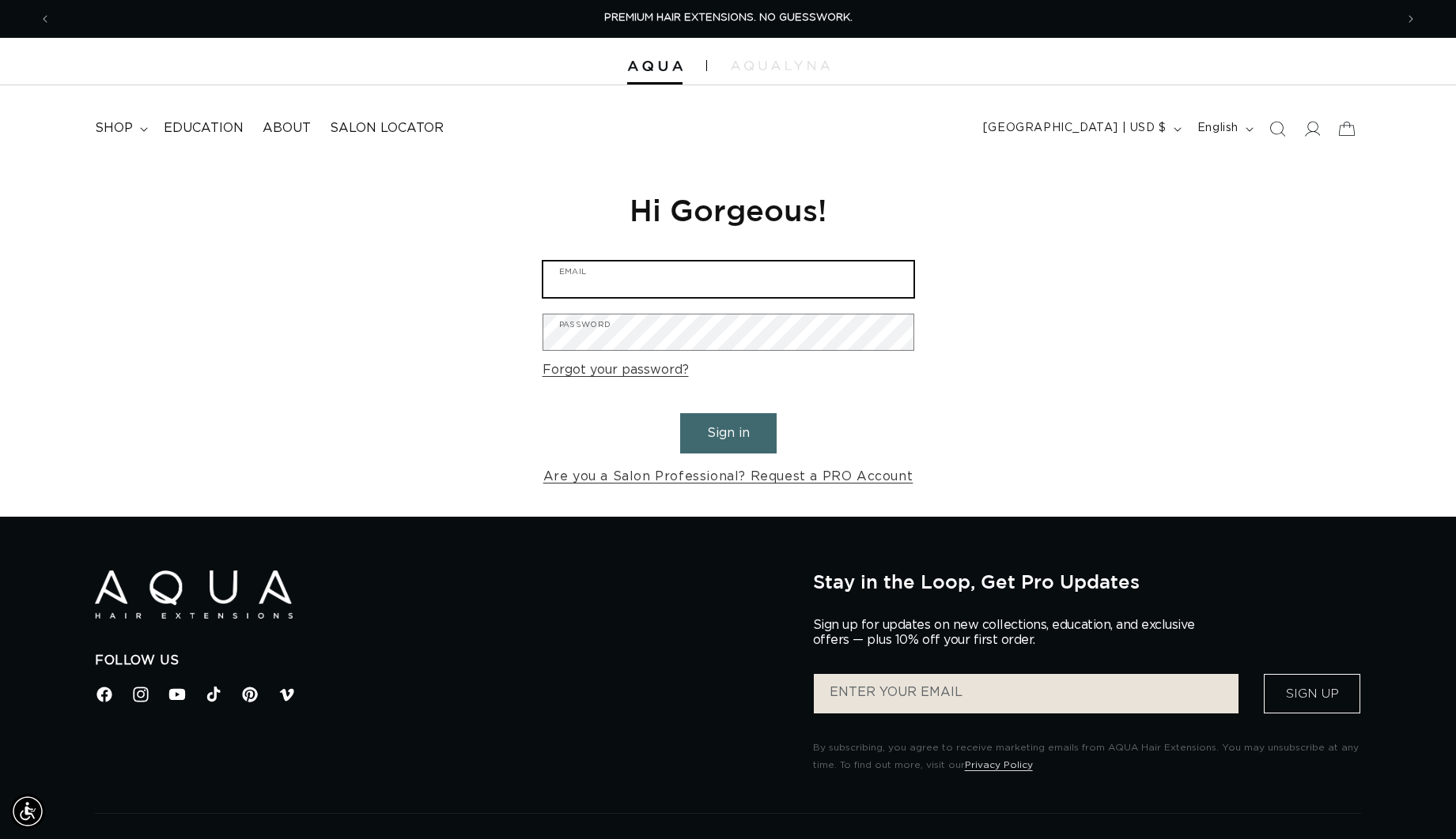
click at [686, 283] on input "Email" at bounding box center [728, 280] width 370 height 36
type input "kayla.rozas@me.com"
click at [714, 433] on button "Sign in" at bounding box center [728, 433] width 97 height 40
